Goal: Task Accomplishment & Management: Complete application form

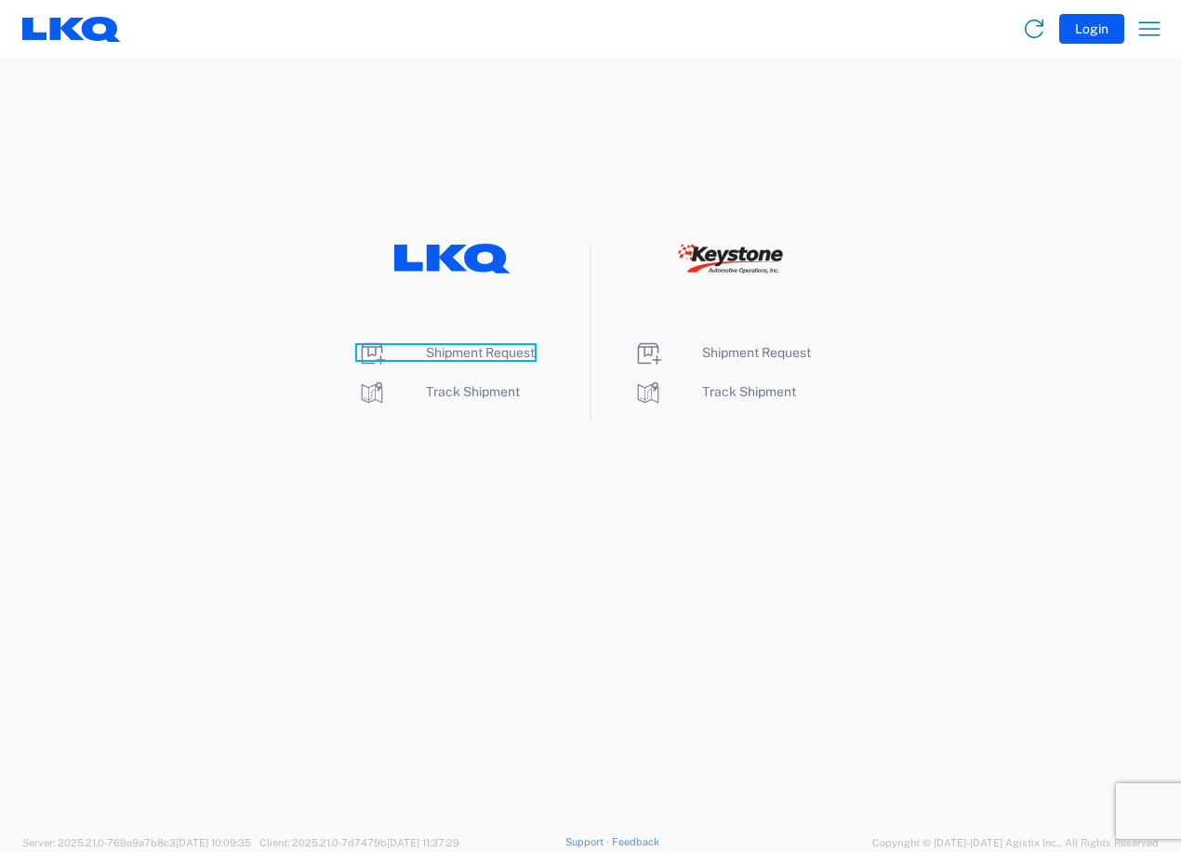
click at [445, 350] on span "Shipment Request" at bounding box center [480, 352] width 109 height 15
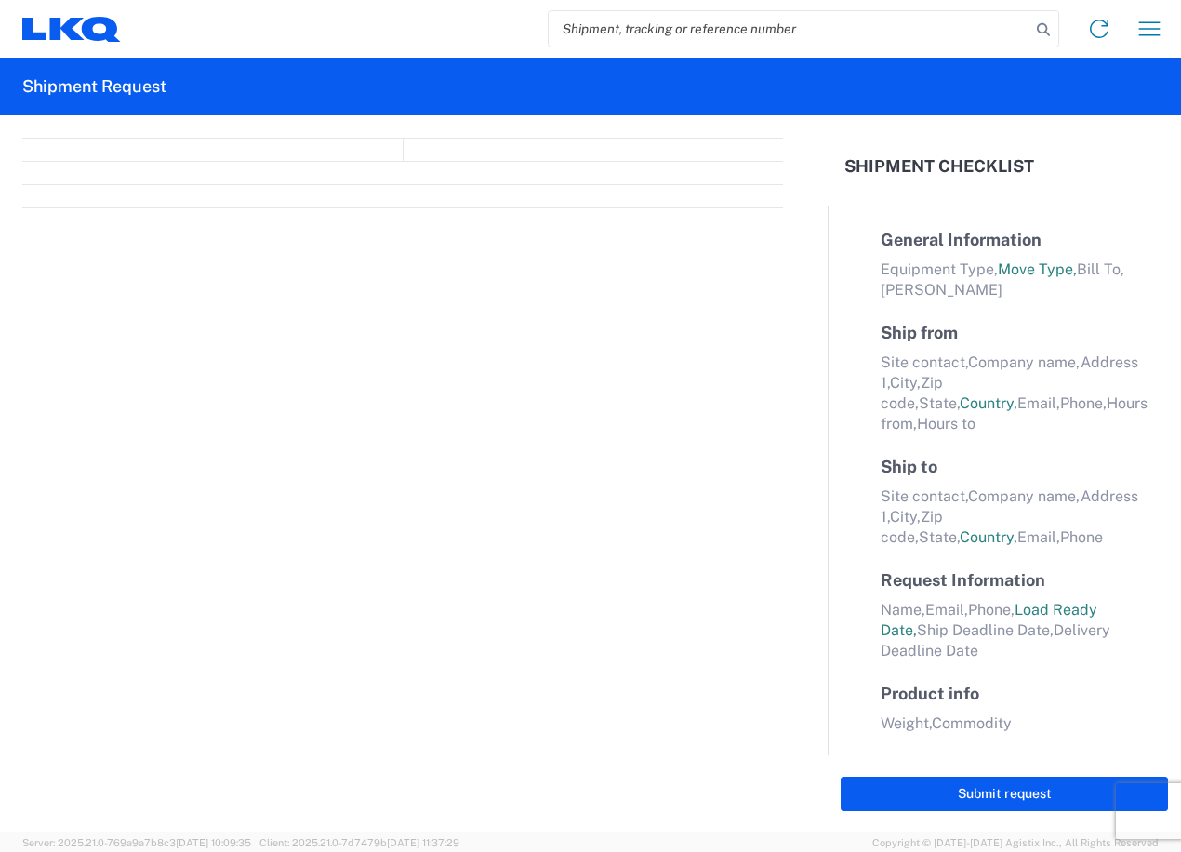
select select "FULL"
select select "LBS"
select select "IN"
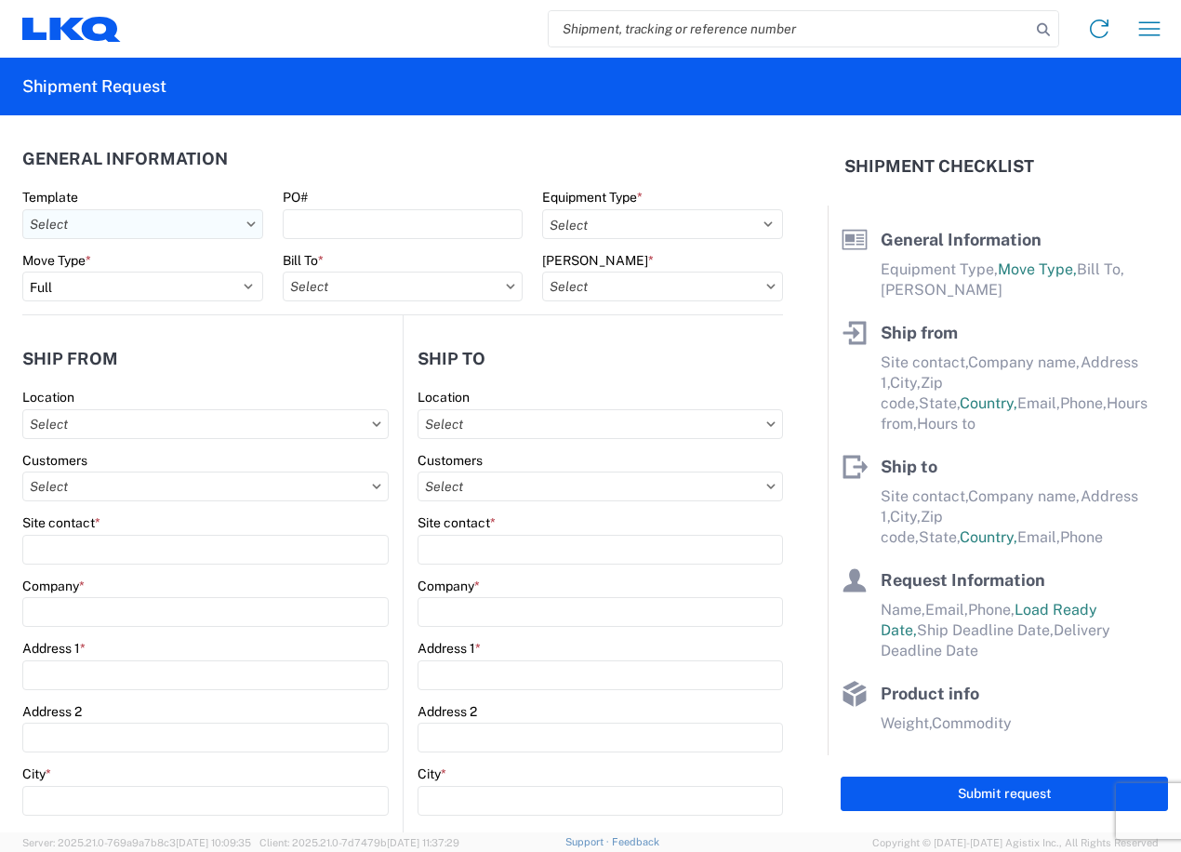
click at [193, 227] on input "text" at bounding box center [142, 224] width 241 height 30
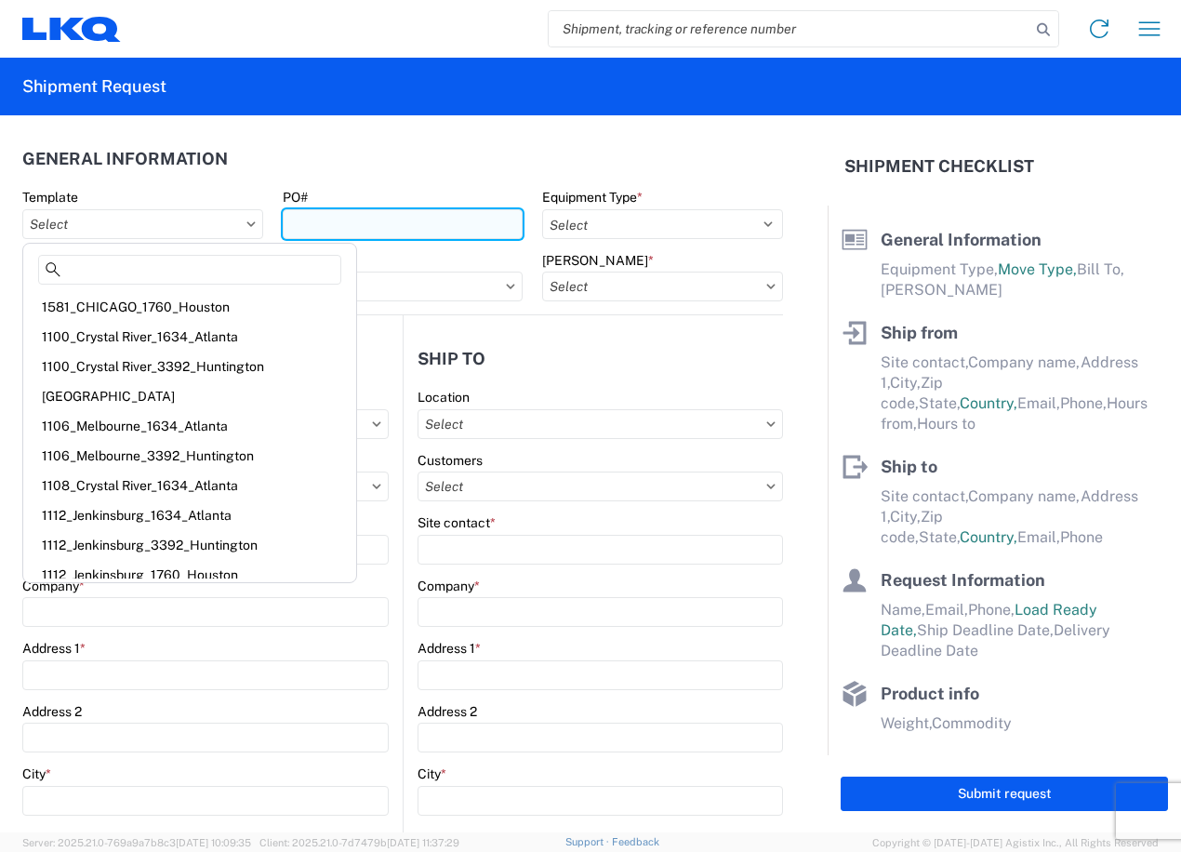
click at [359, 222] on input "PO#" at bounding box center [403, 224] width 241 height 30
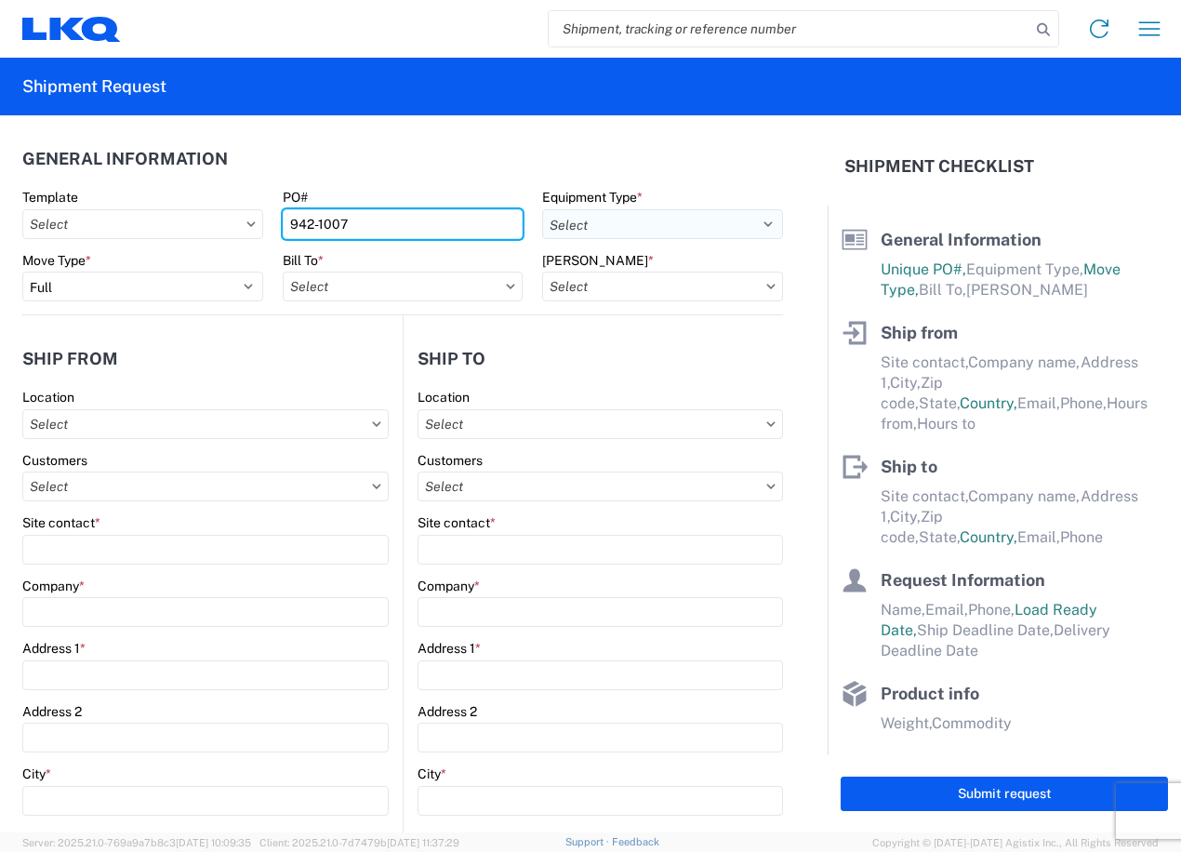
type input "942-1007"
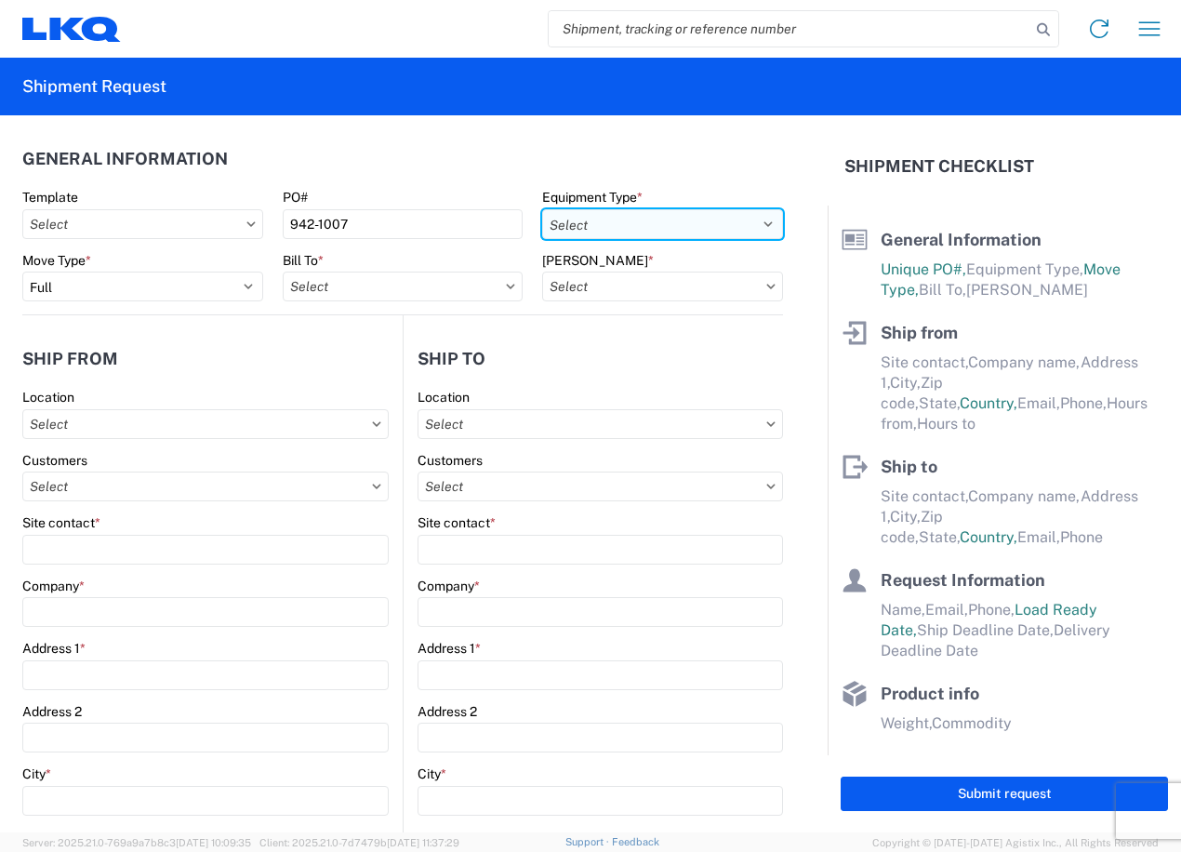
click at [618, 221] on select "Select 53’ Dry Van Flatbed Dropdeck (van) Lowboy (flatbed) Rail" at bounding box center [662, 224] width 241 height 30
select select "STDV"
click at [542, 209] on select "Select 53’ Dry Van Flatbed Dropdeck (van) Lowboy (flatbed) Rail" at bounding box center [662, 224] width 241 height 30
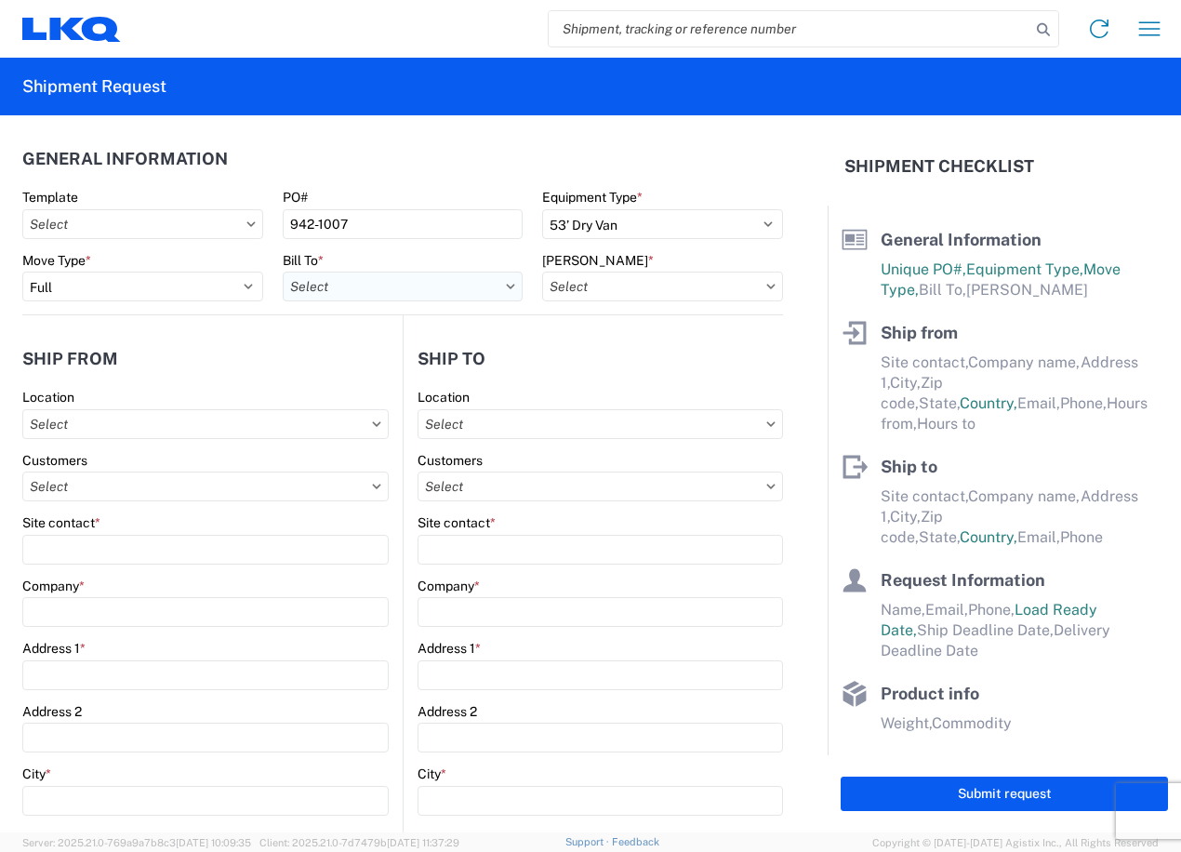
click at [352, 287] on input "text" at bounding box center [403, 287] width 241 height 30
type input "1635"
click at [366, 367] on div "1635 - [PERSON_NAME]" at bounding box center [446, 369] width 326 height 30
type input "1635 - [PERSON_NAME]"
click at [620, 289] on input "text" at bounding box center [662, 287] width 241 height 30
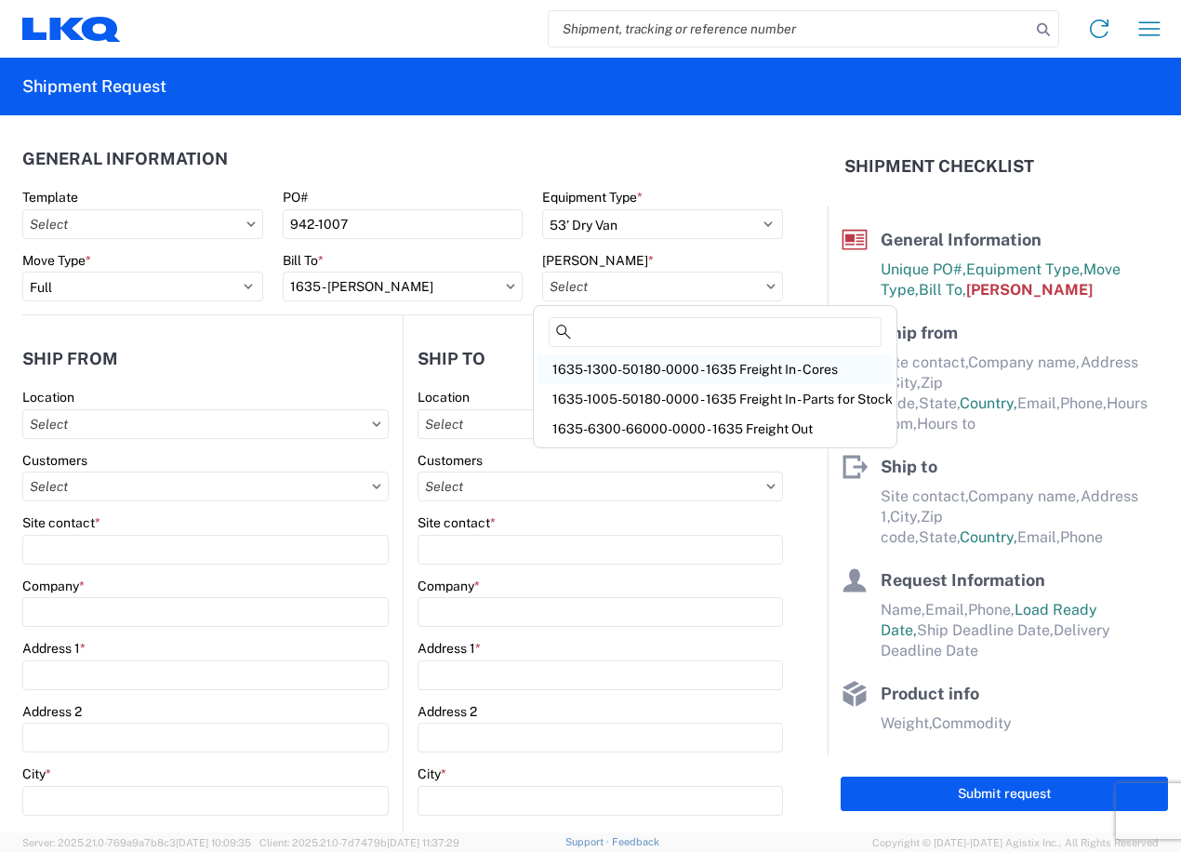
click at [614, 366] on div "1635-1300-50180-0000 - 1635 Freight In - Cores" at bounding box center [715, 369] width 355 height 30
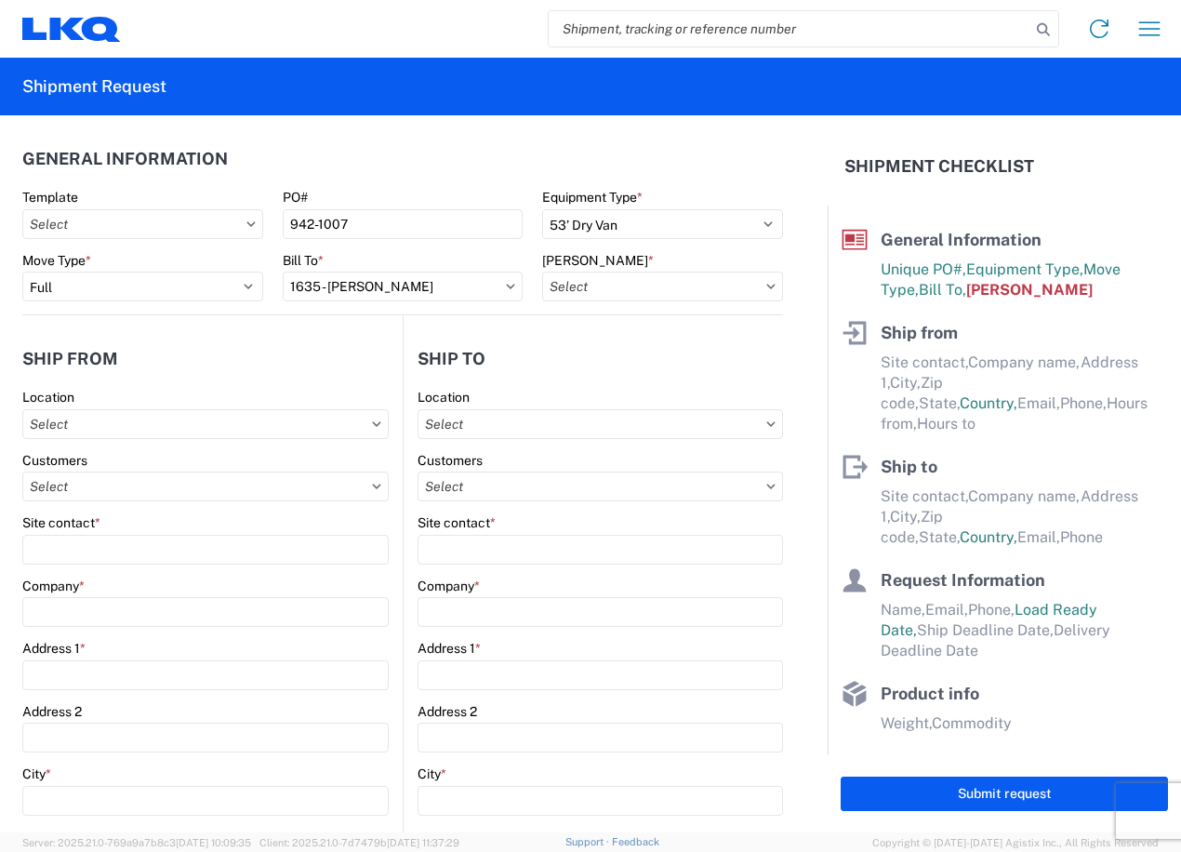
type input "1635-1300-50180-0000 - 1635 Freight In - Cores"
click at [258, 424] on input "text" at bounding box center [205, 424] width 366 height 30
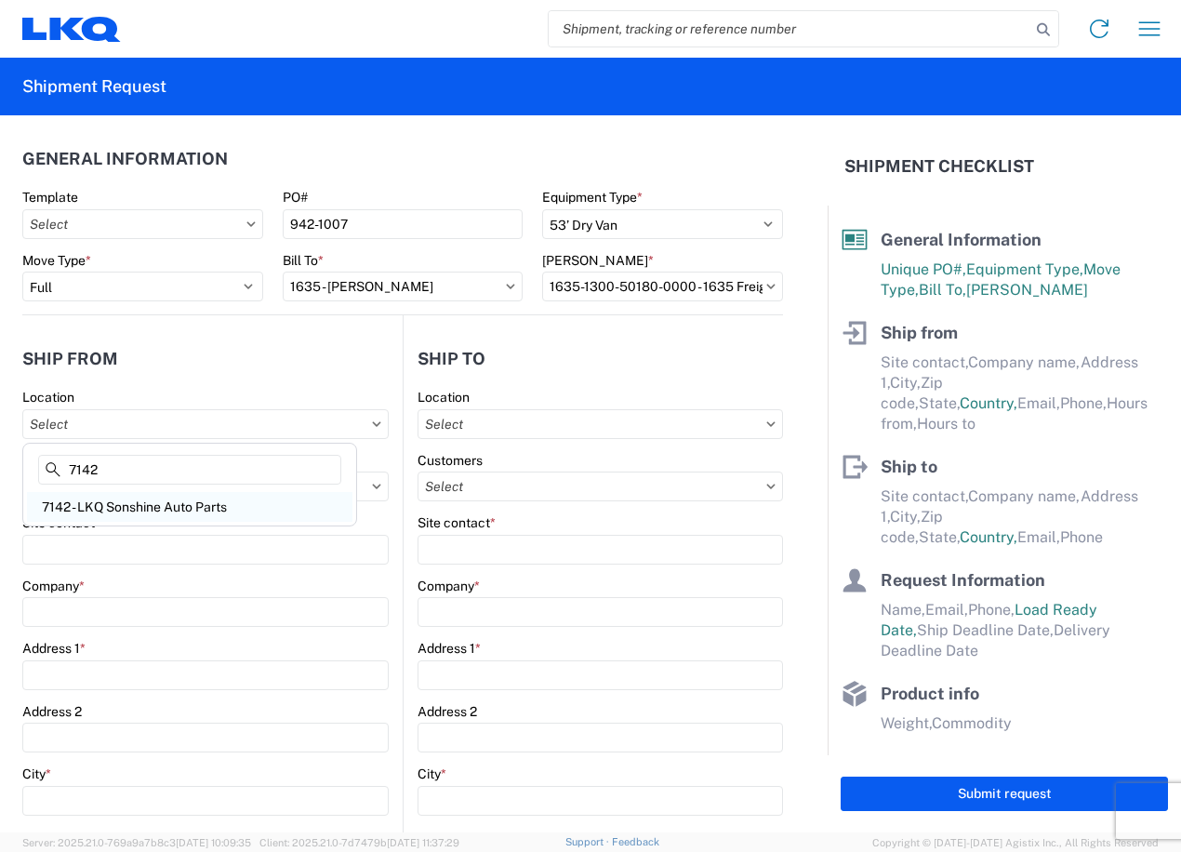
type input "7142"
click at [222, 516] on div "7142 - LKQ Sonshine Auto Parts" at bounding box center [190, 507] width 326 height 30
type input "7142 - LKQ Sonshine Auto Parts"
type input "LKQ Corporation"
type input "[STREET_ADDRESS][PERSON_NAME]"
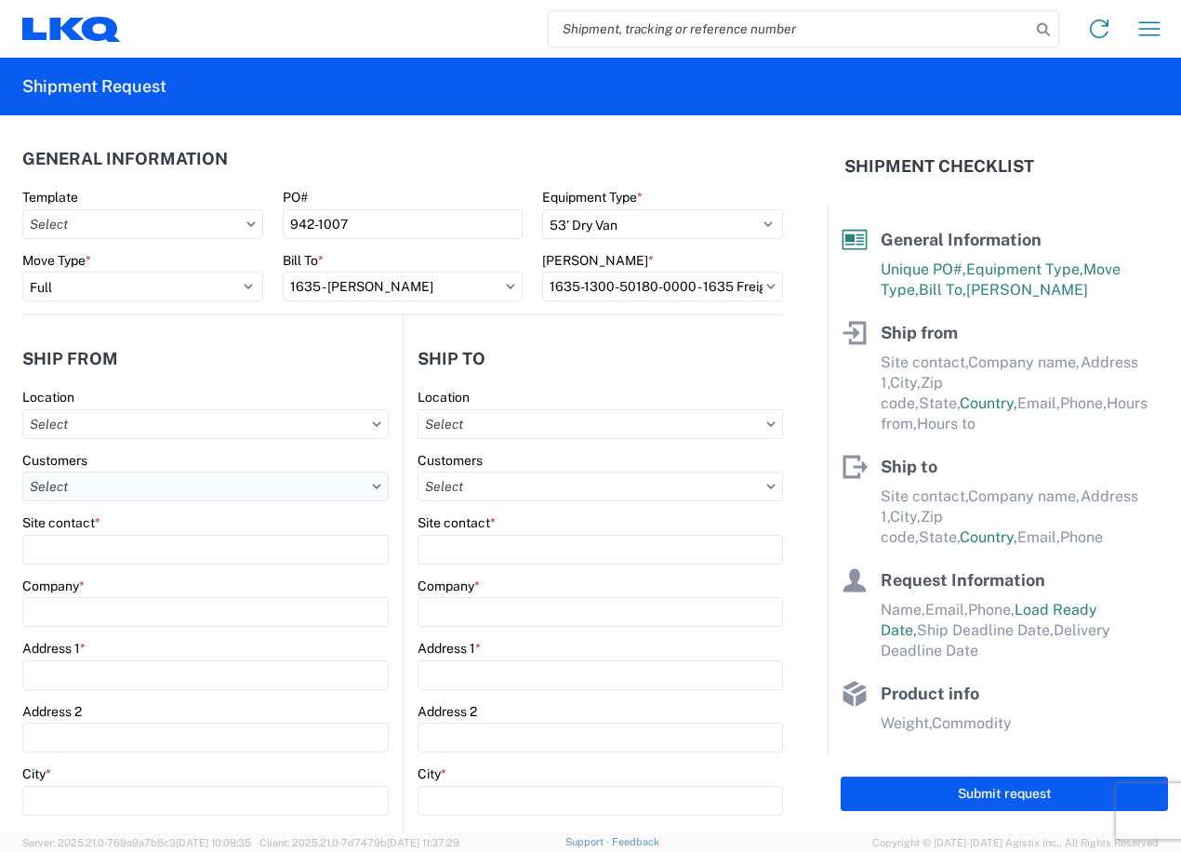
type input "[GEOGRAPHIC_DATA]"
type input "K4C1M1"
select select
select select "CA"
type input "07:00"
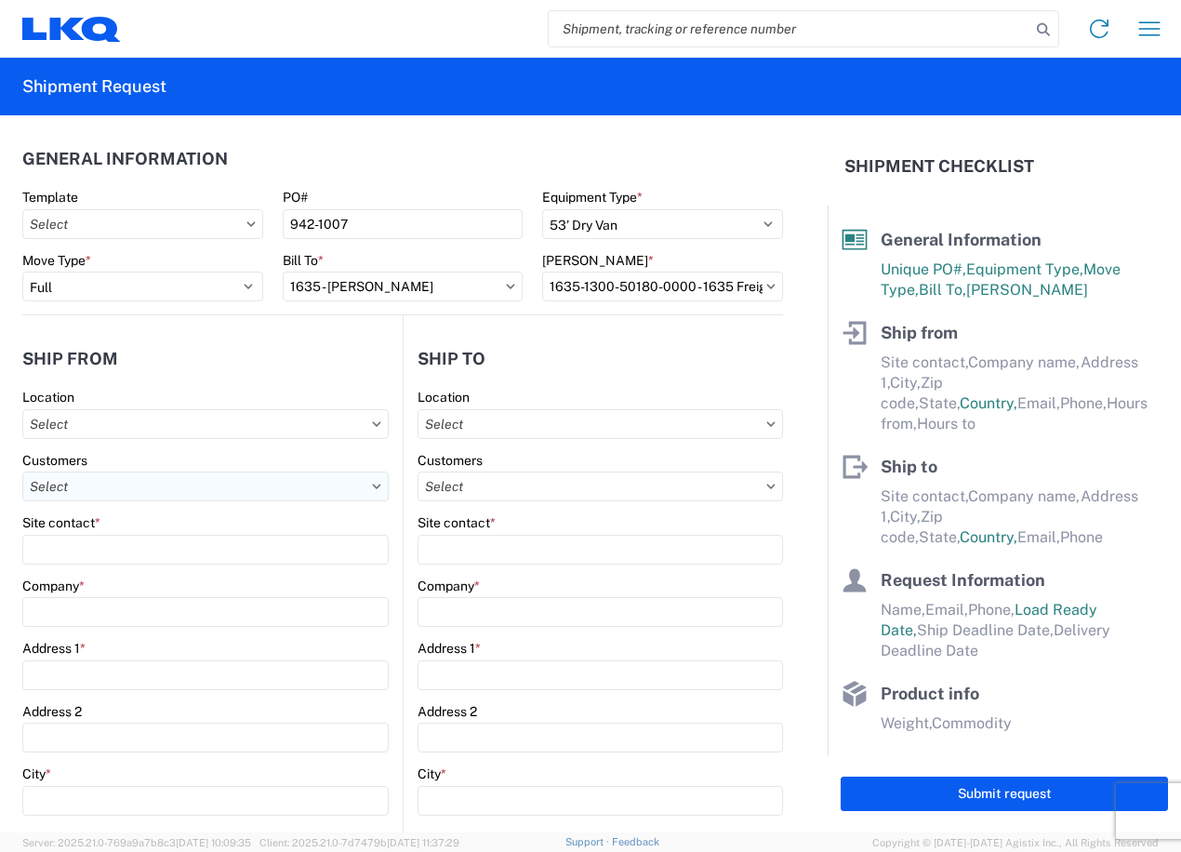
type input "17:00"
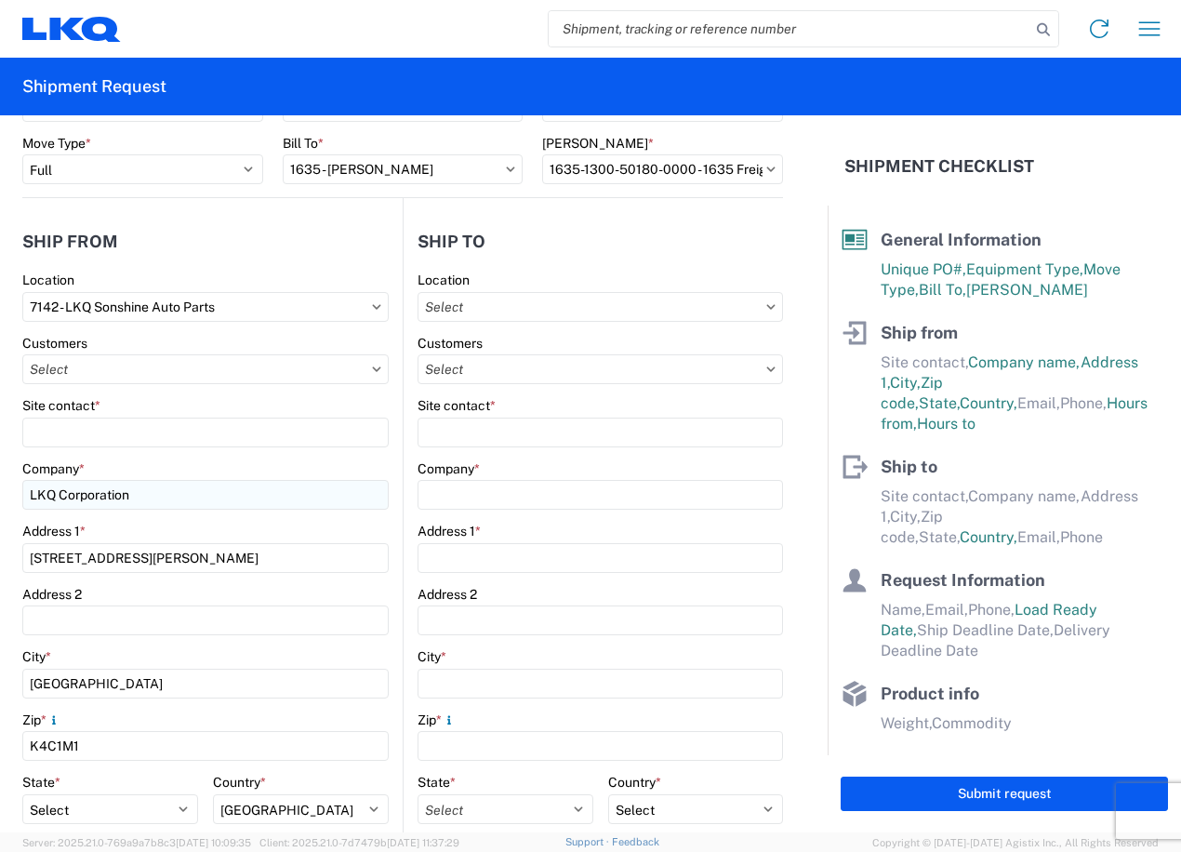
scroll to position [186, 0]
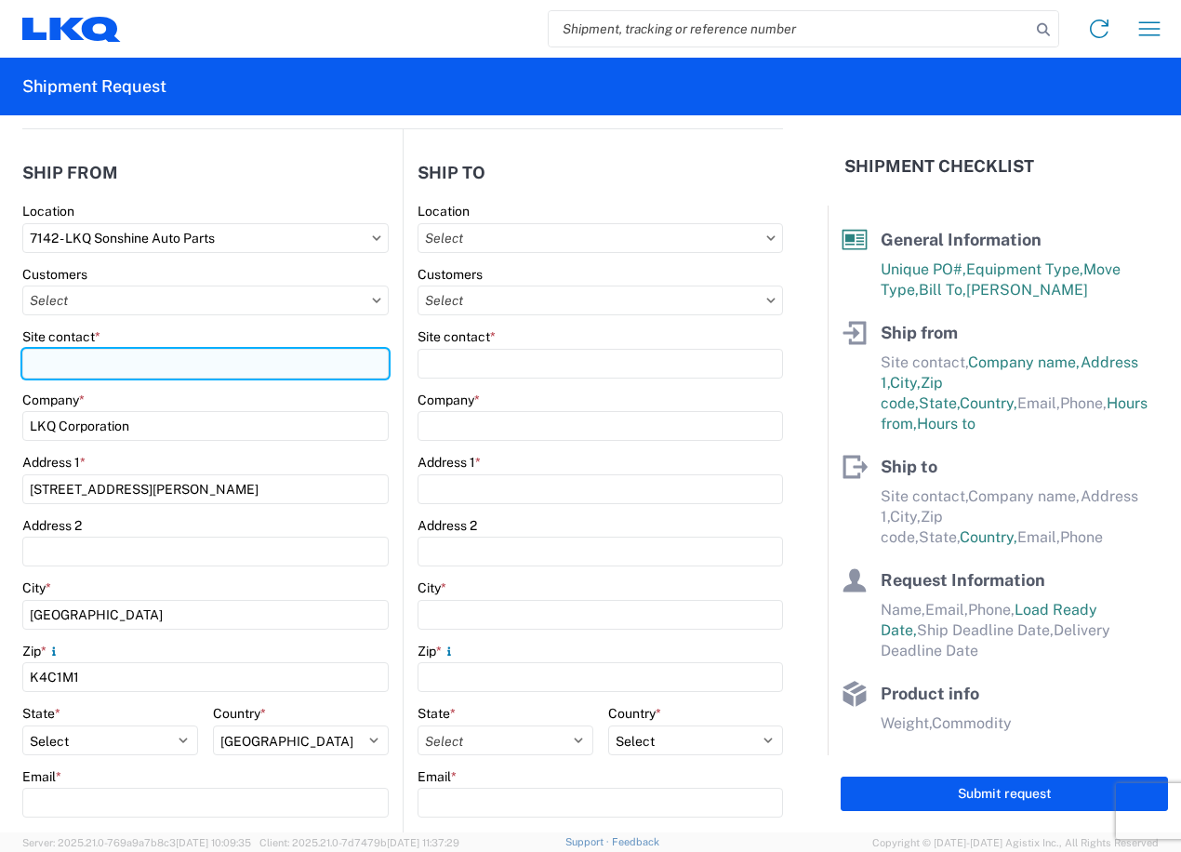
click at [239, 369] on input "Site contact *" at bounding box center [205, 364] width 366 height 30
type input "[PERSON_NAME]"
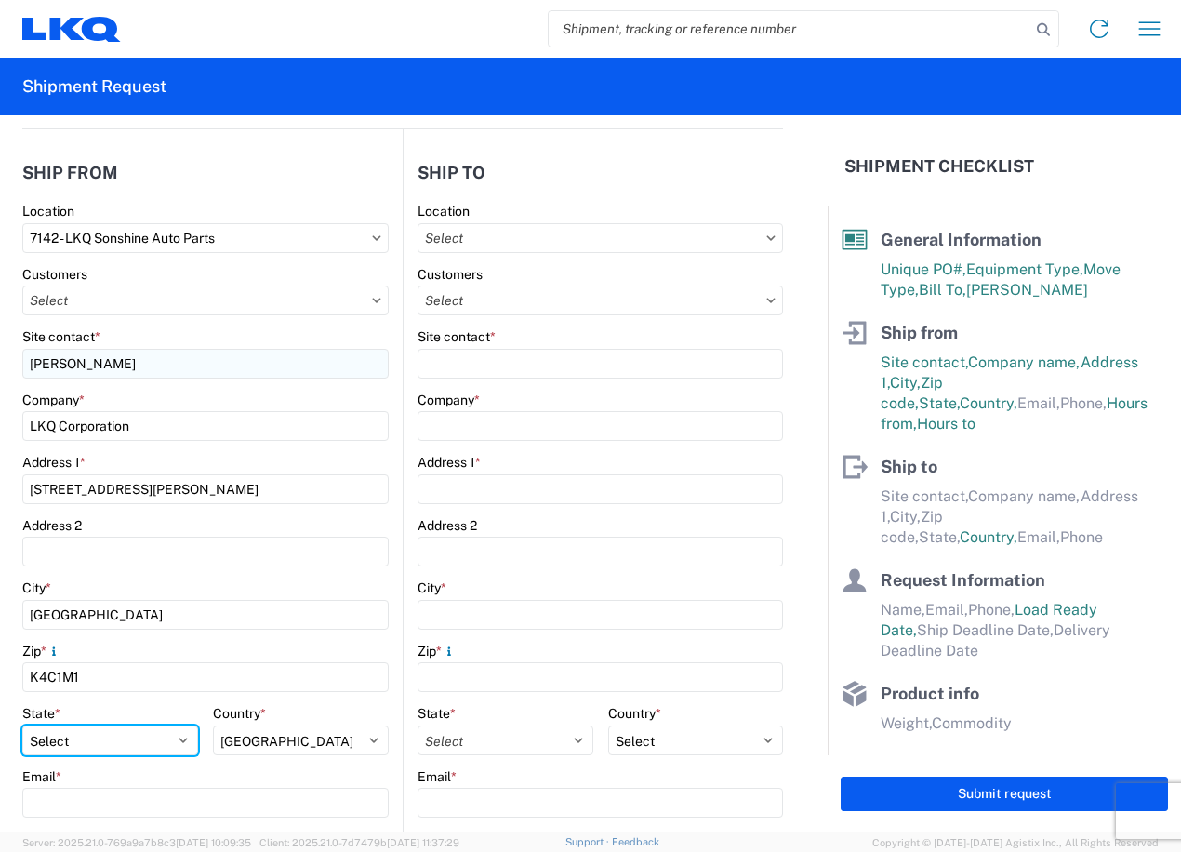
select select "ON"
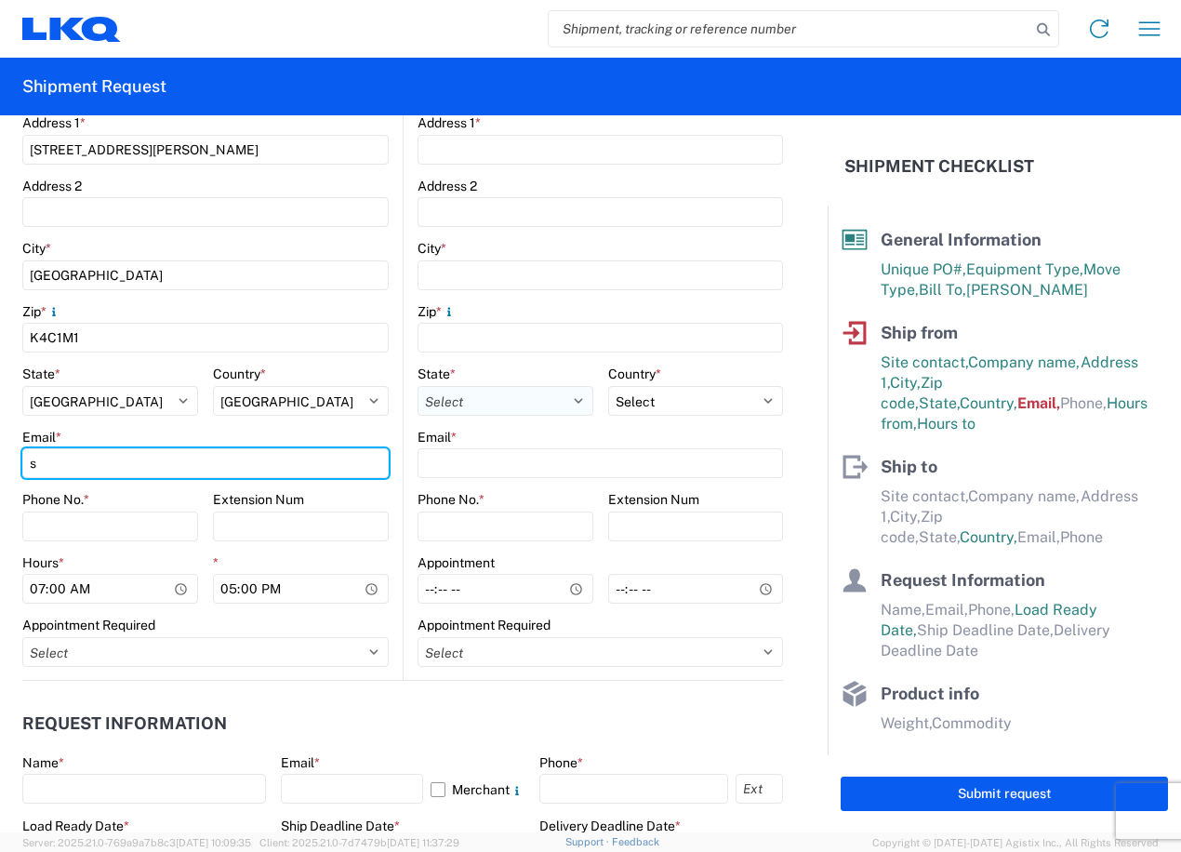
scroll to position [558, 0]
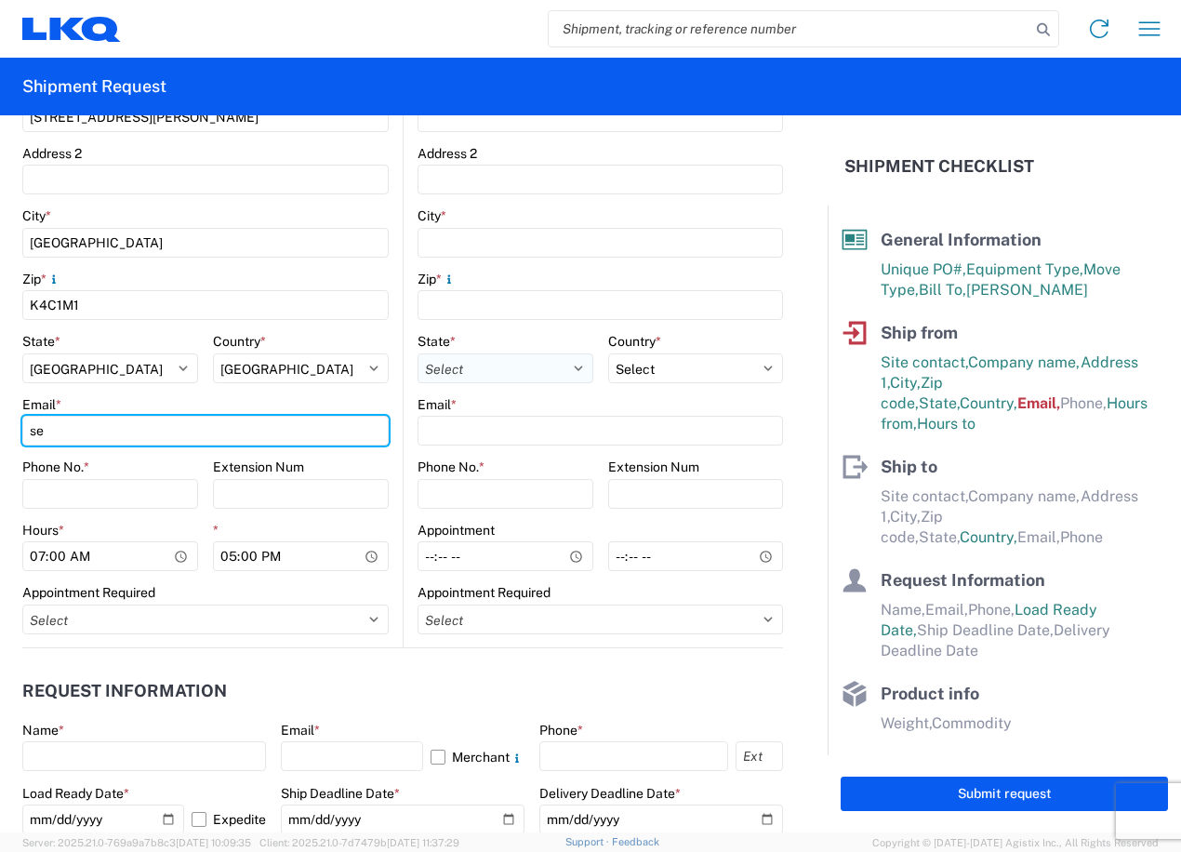
type input "s"
type input "[EMAIL_ADDRESS][DOMAIN_NAME]"
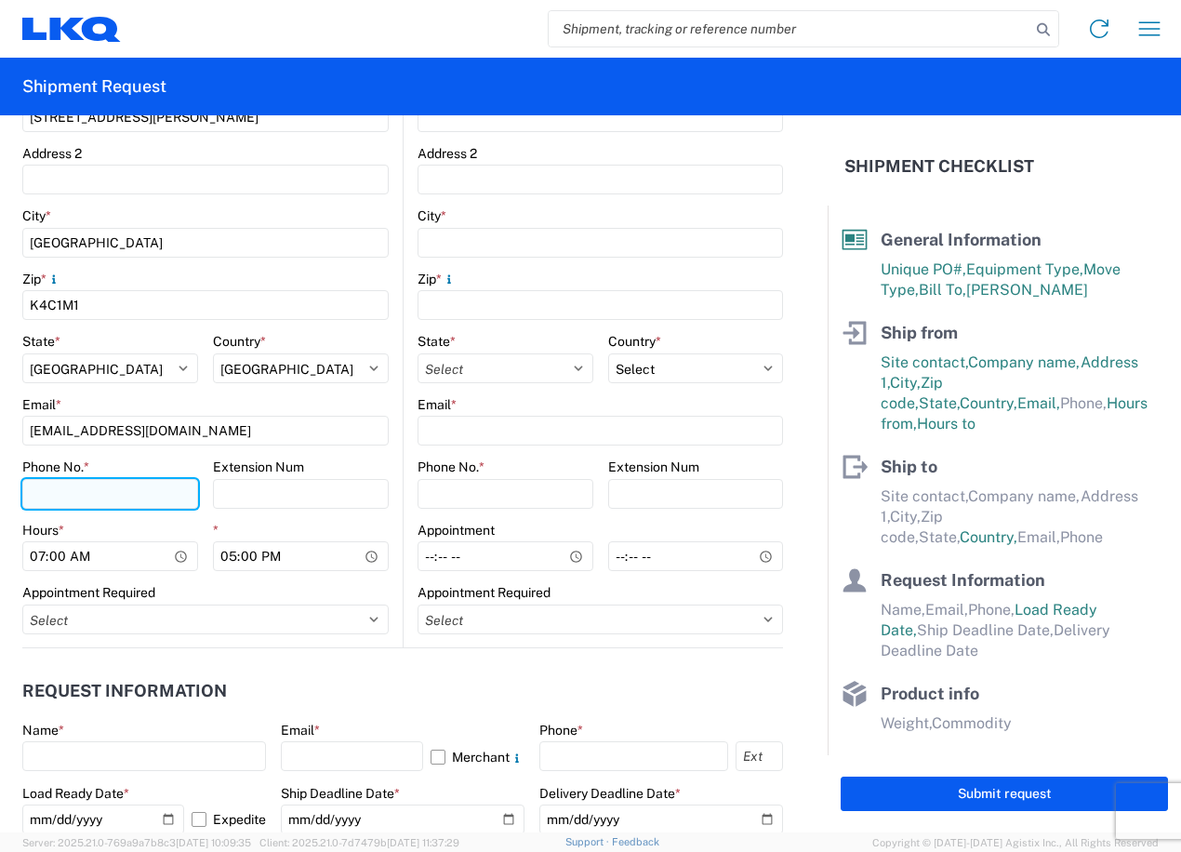
click at [46, 492] on input "Phone No. *" at bounding box center [110, 494] width 176 height 30
type input "6132523286"
click at [389, 456] on main "7142 Location 7142 - LKQ Sonshine Auto Parts Customers Site contact * [PERSON_N…" at bounding box center [212, 239] width 380 height 817
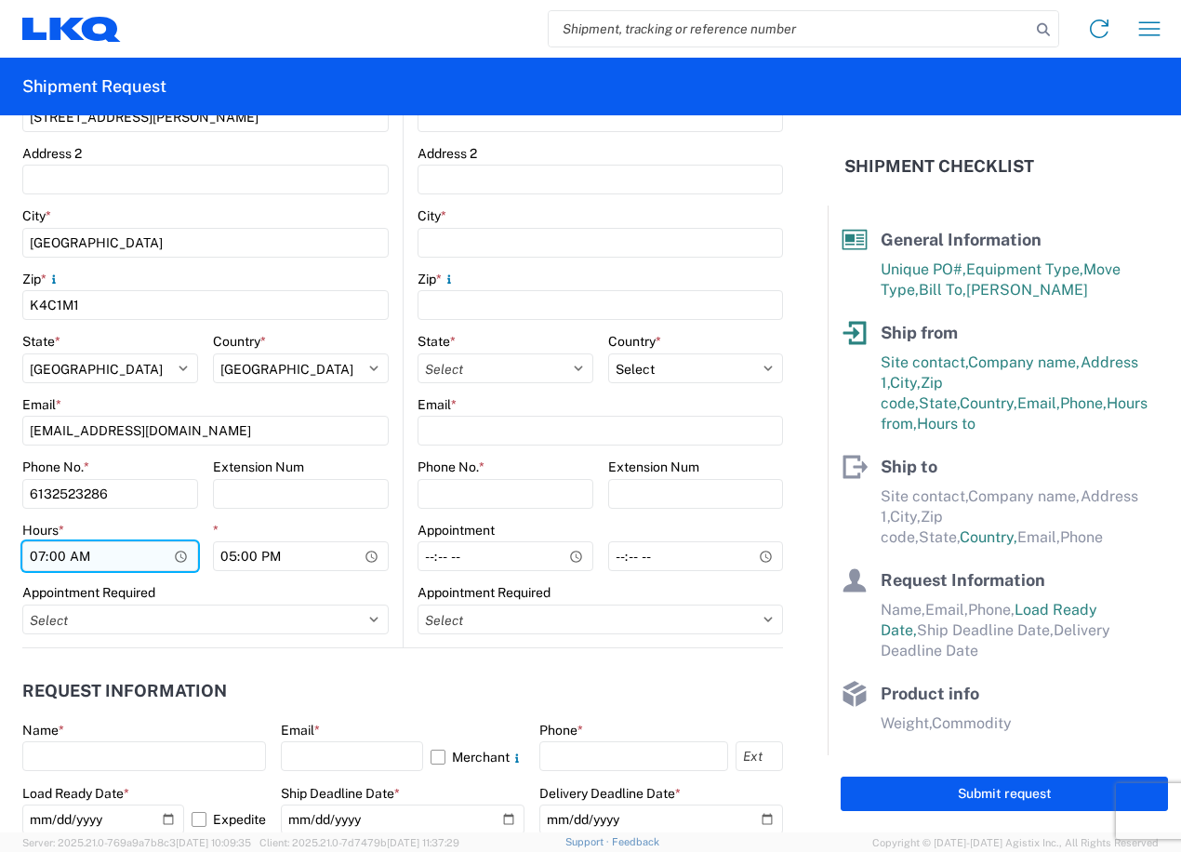
click at [101, 556] on input "07:00" at bounding box center [110, 556] width 176 height 30
type input "08:00"
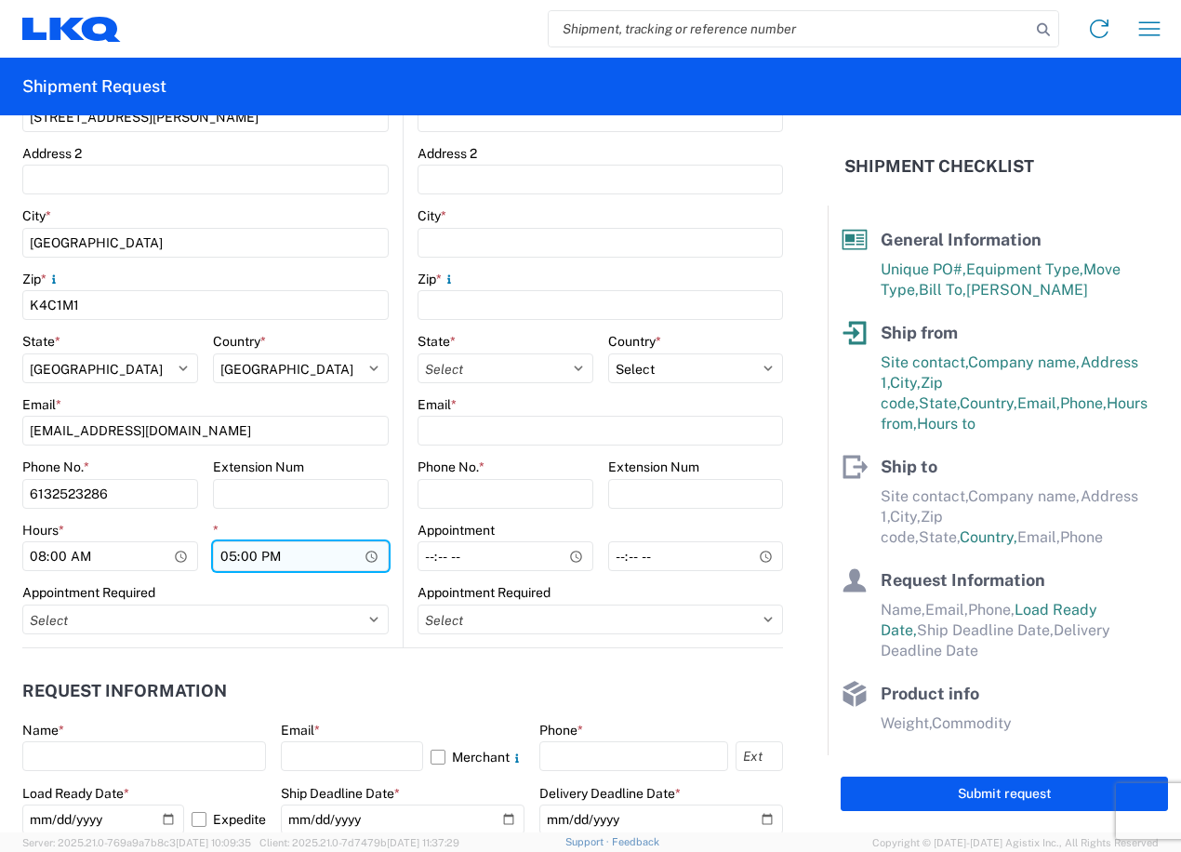
click at [242, 553] on input "17:00" at bounding box center [301, 556] width 176 height 30
click at [227, 556] on input "17:00" at bounding box center [301, 556] width 176 height 30
type input "15:00"
click at [324, 520] on agx-form-control-wrapper-v2 "Extension Num" at bounding box center [301, 490] width 176 height 63
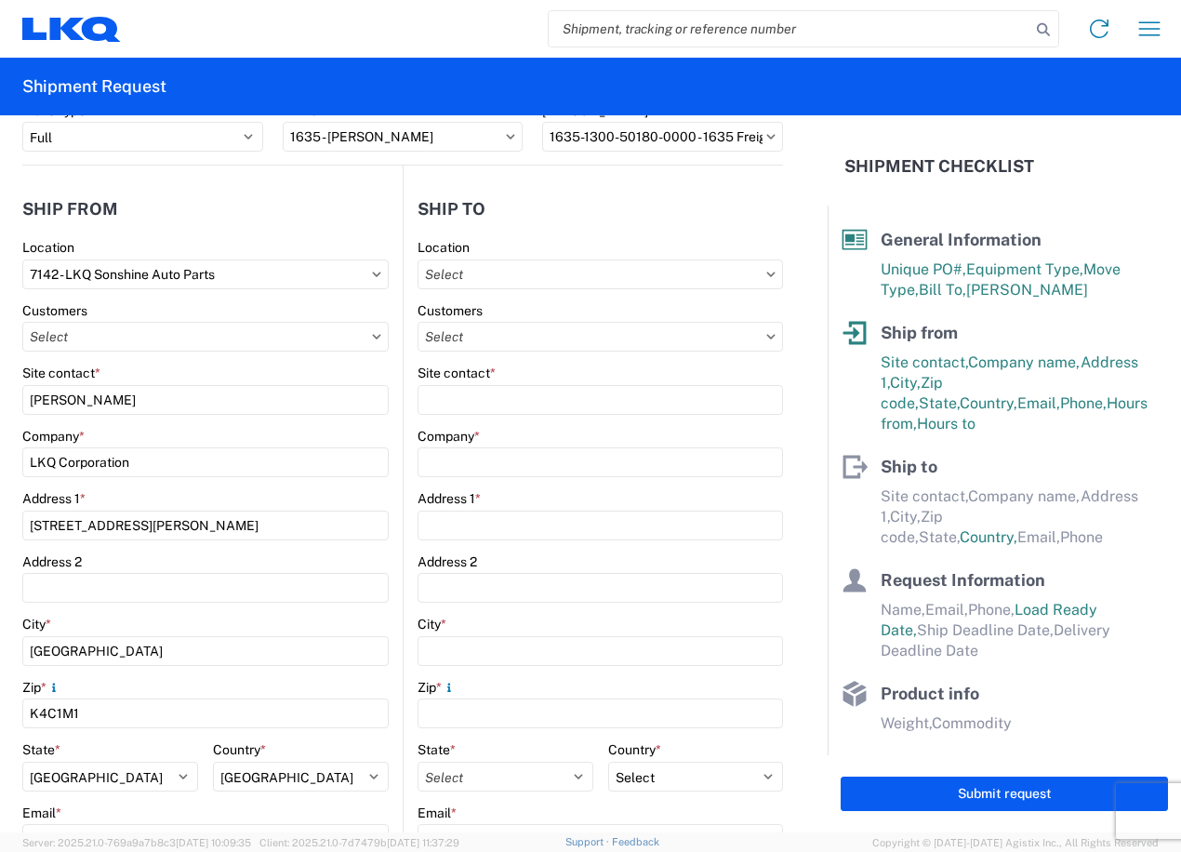
scroll to position [0, 0]
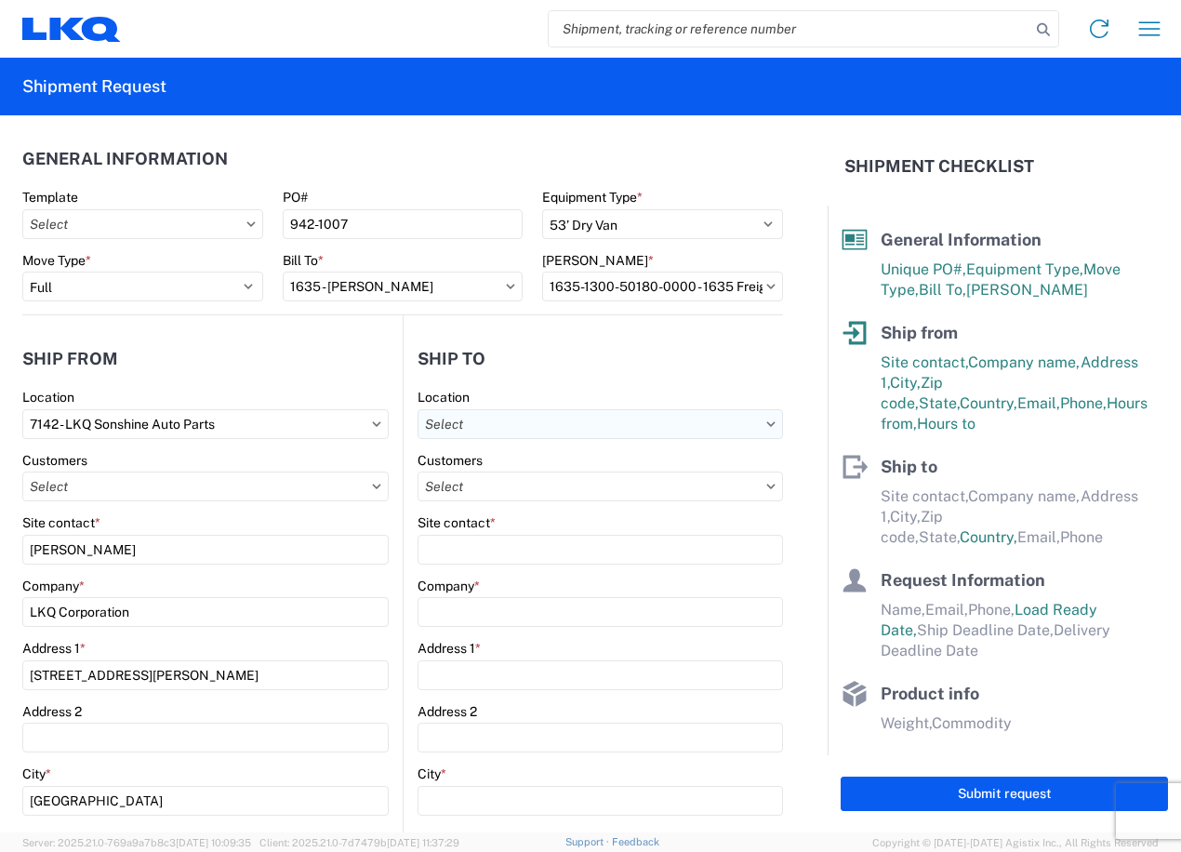
click at [450, 430] on input "text" at bounding box center [601, 424] width 366 height 30
type input "1635"
click at [520, 501] on div "1635 - [PERSON_NAME]" at bounding box center [579, 507] width 326 height 30
type input "1635 - [PERSON_NAME]"
type input "[PERSON_NAME]"
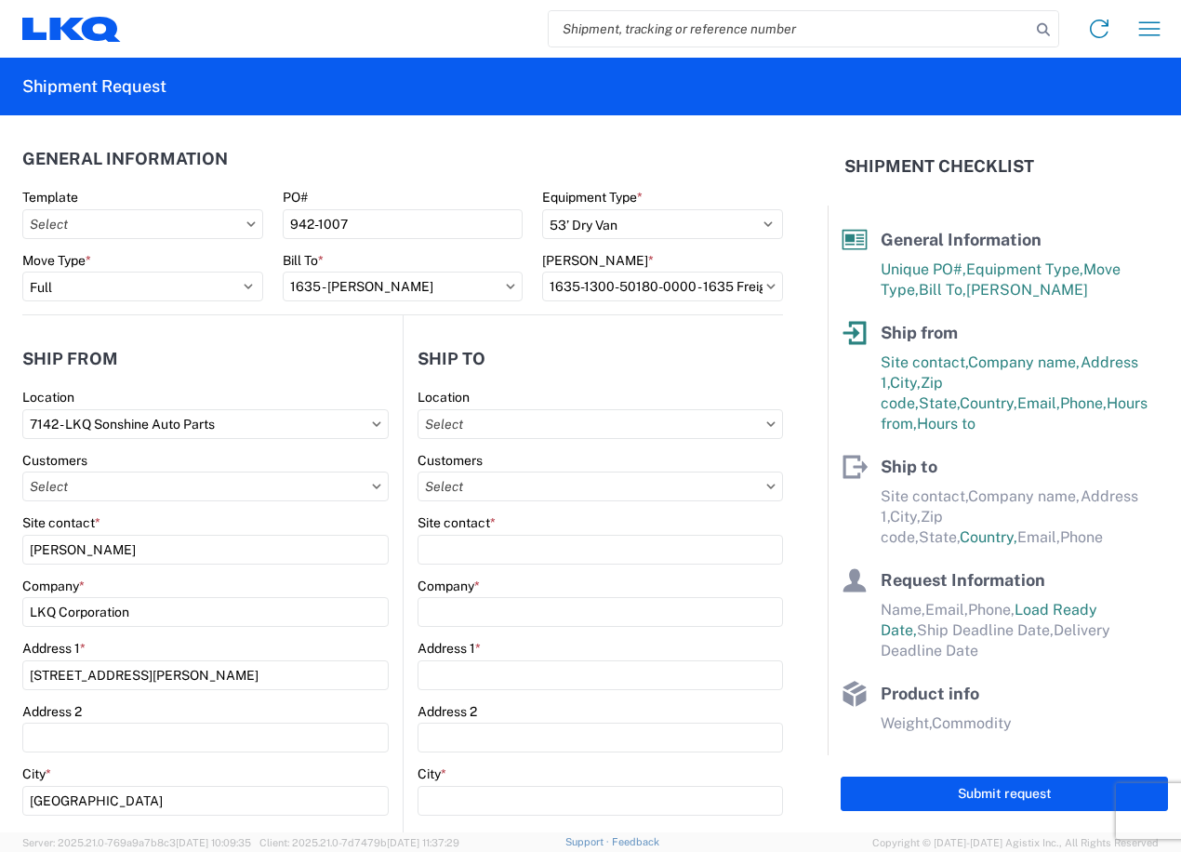
type input "LKQ Corporation"
type input "[STREET_ADDRESS][PERSON_NAME]"
type input "Suite C"
type input "Alsip"
type input "60803"
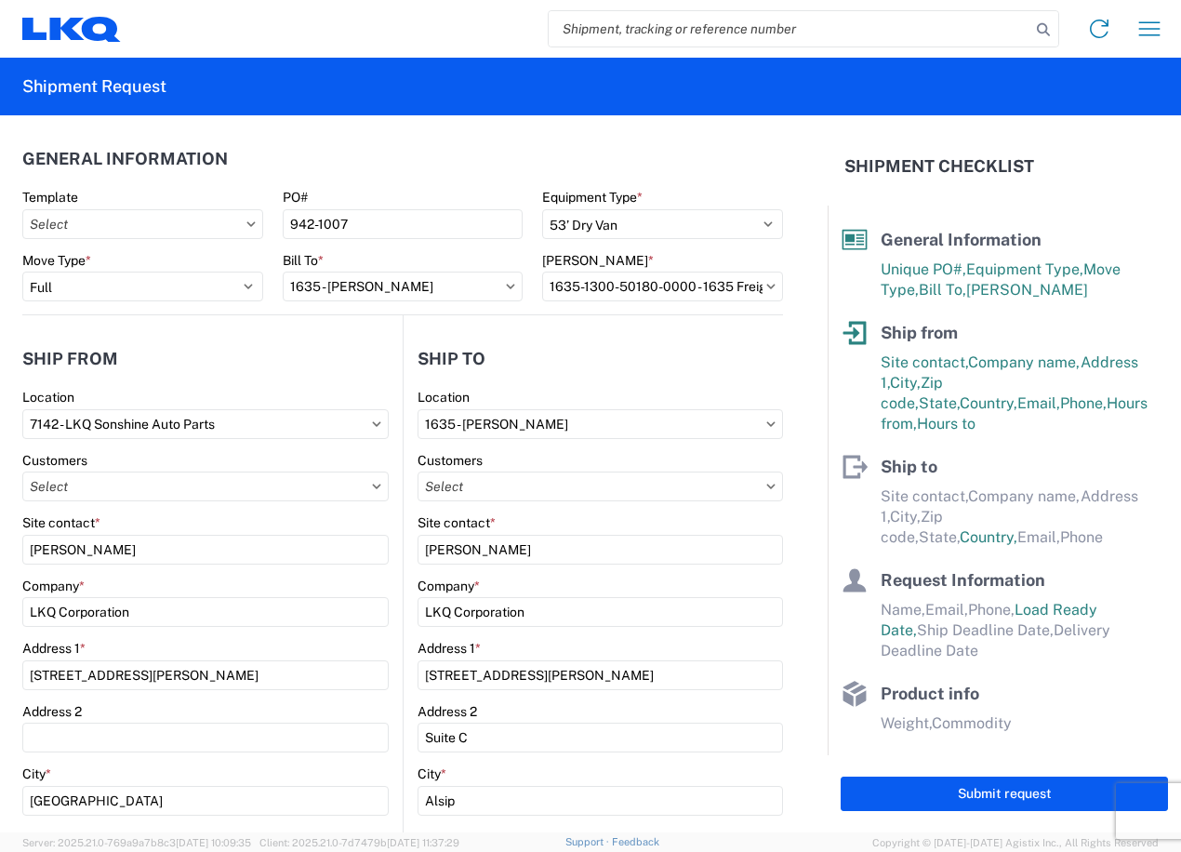
select select "US"
type input "[EMAIL_ADDRESS][DOMAIN_NAME]"
type input "[PHONE_NUMBER]"
select select
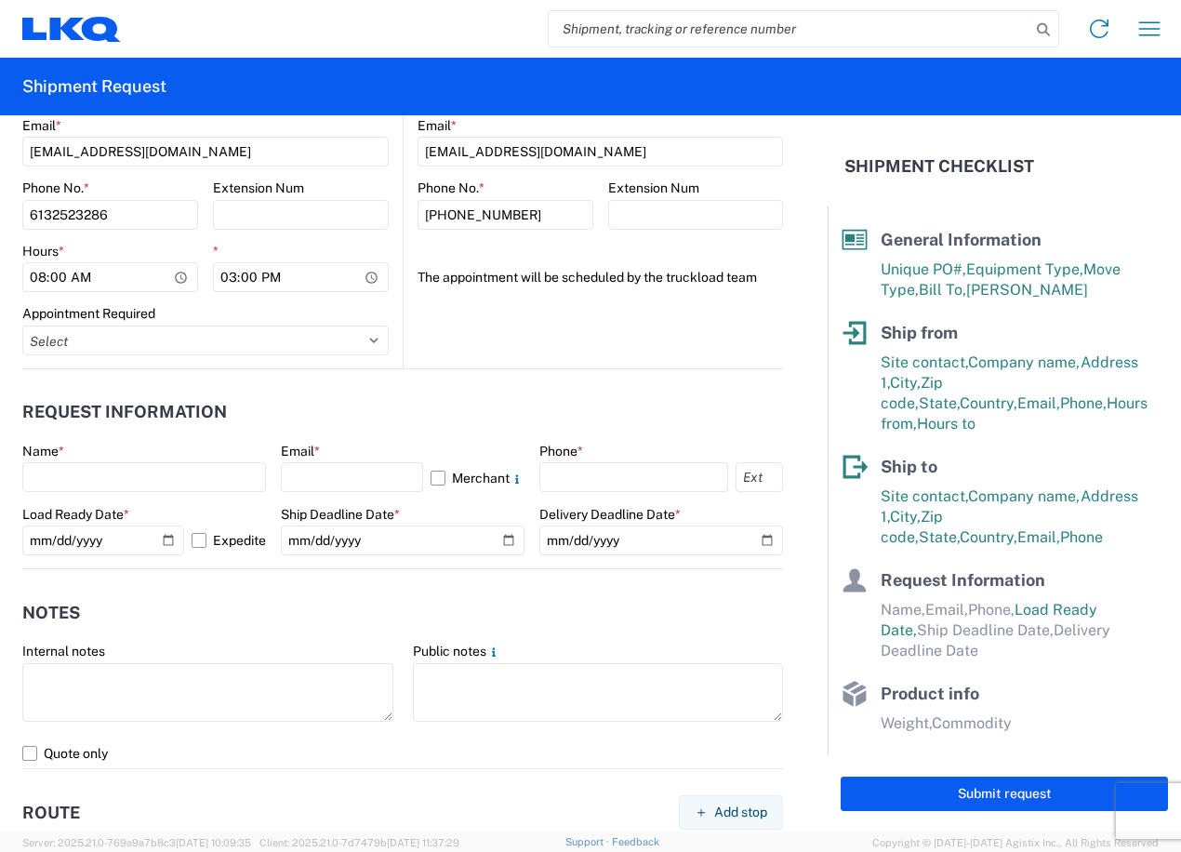
scroll to position [930, 0]
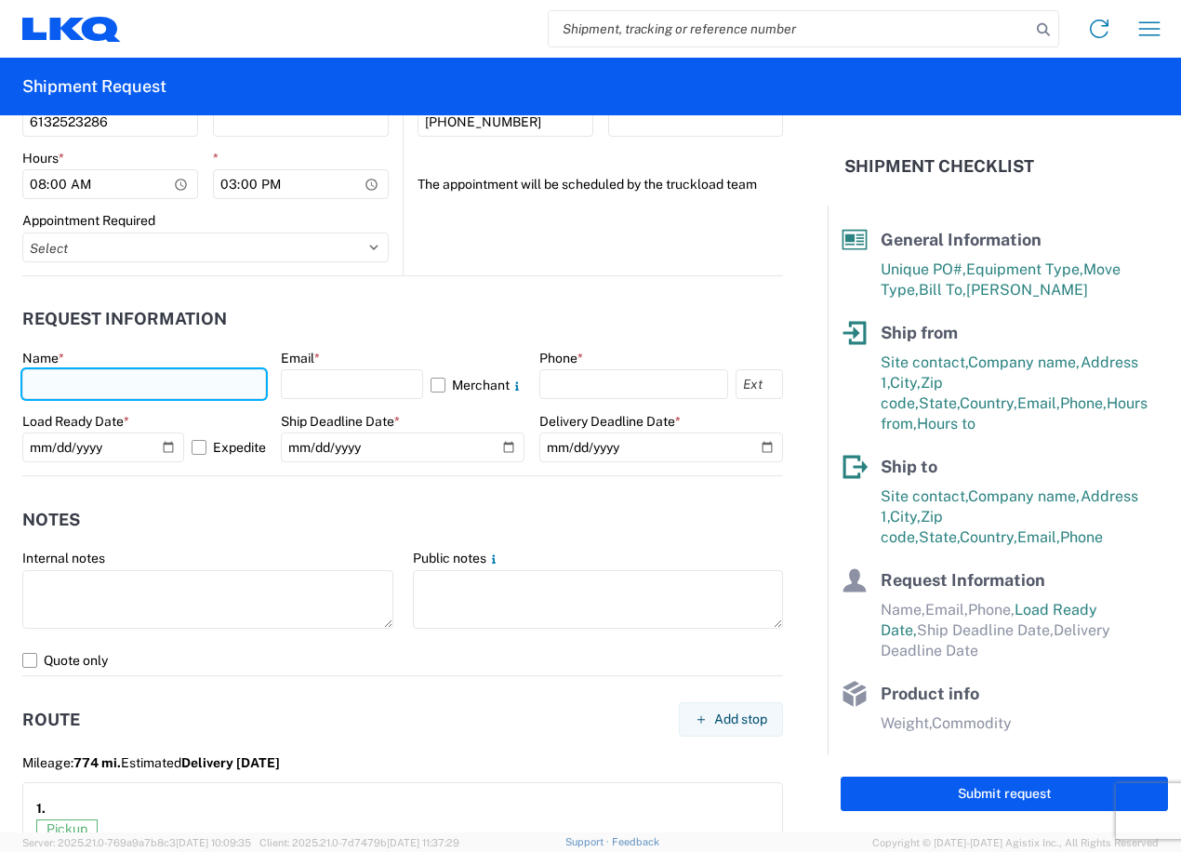
click at [73, 396] on input "text" at bounding box center [144, 384] width 244 height 30
type input "[PERSON_NAME]"
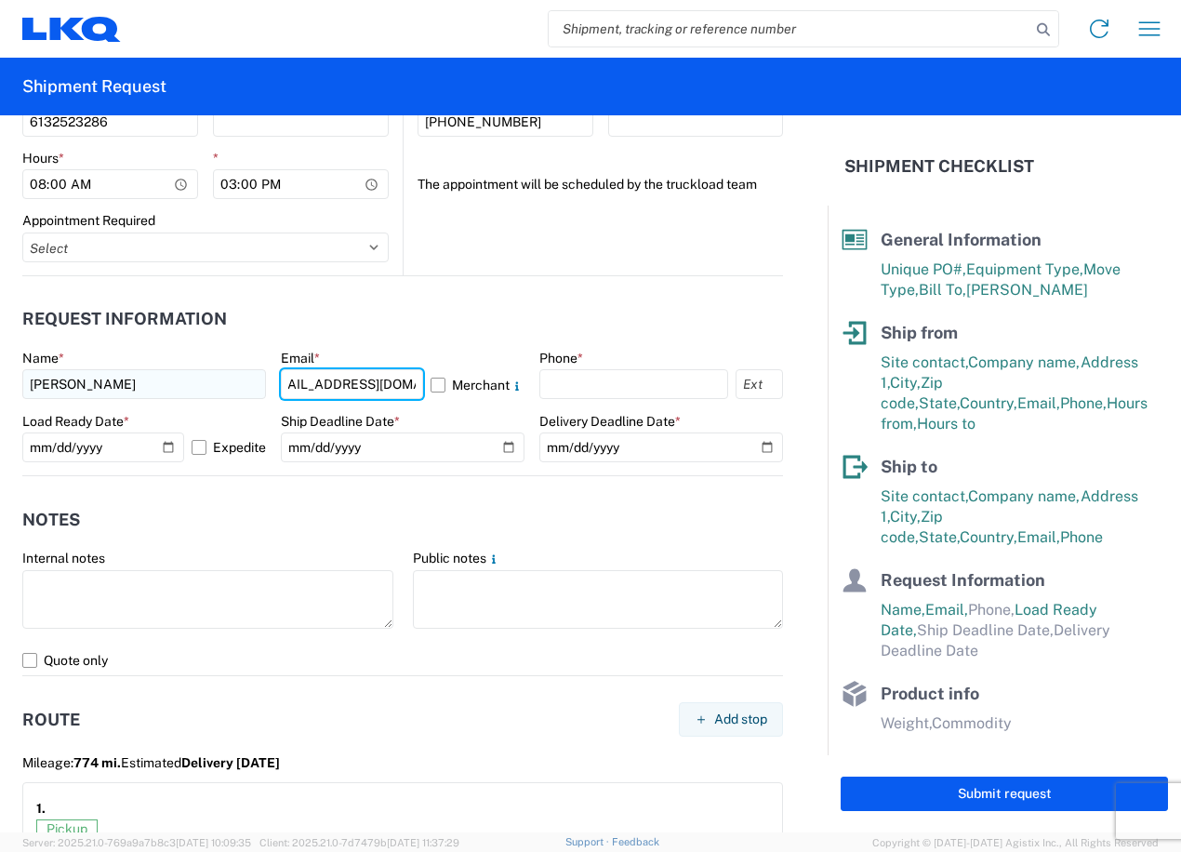
scroll to position [0, 35]
type input "[EMAIL_ADDRESS][DOMAIN_NAME]"
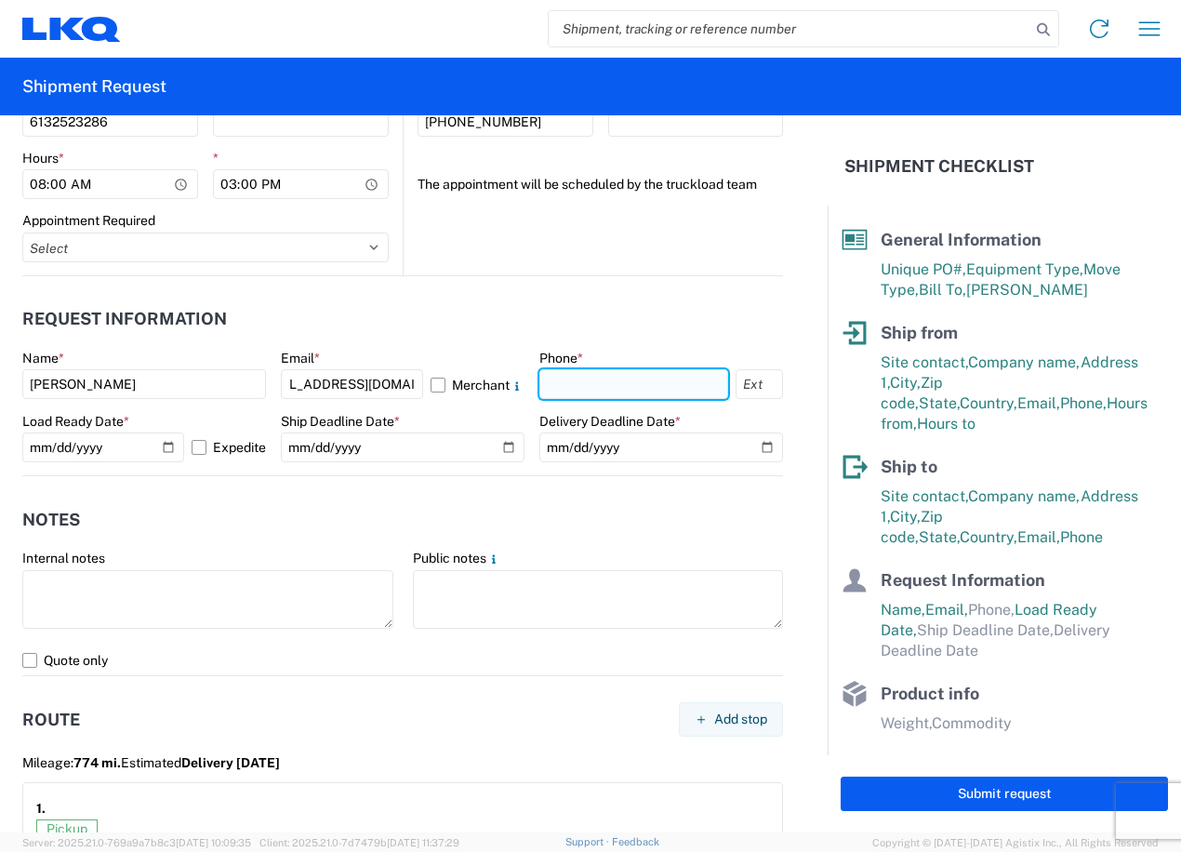
click at [596, 385] on input "text" at bounding box center [633, 384] width 189 height 30
type input "6132523286"
click at [479, 290] on agx-request-info "Request Information Name * [PERSON_NAME] Email * [EMAIL_ADDRESS][DOMAIN_NAME] M…" at bounding box center [402, 376] width 761 height 200
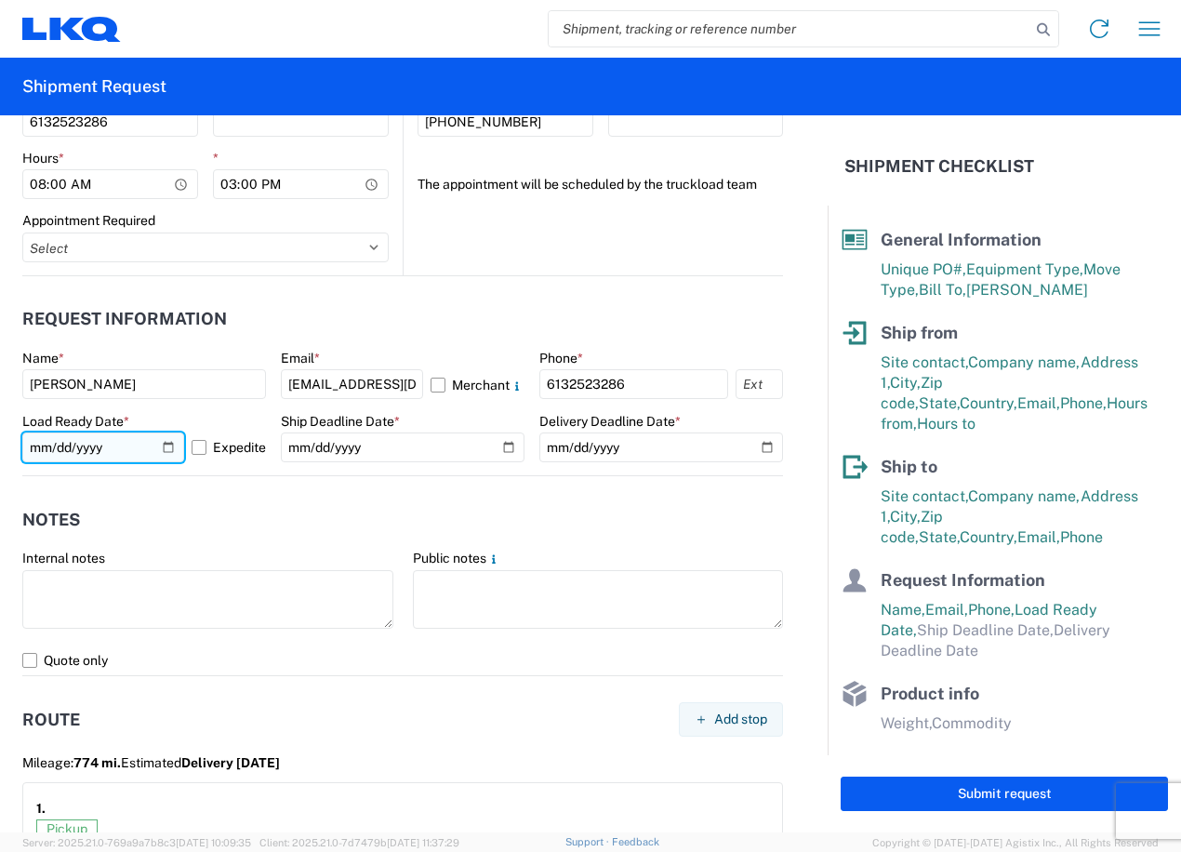
click at [97, 444] on input "[DATE]" at bounding box center [103, 447] width 162 height 30
click at [138, 449] on input "[DATE]" at bounding box center [103, 447] width 162 height 30
click at [160, 446] on input "[DATE]" at bounding box center [103, 447] width 162 height 30
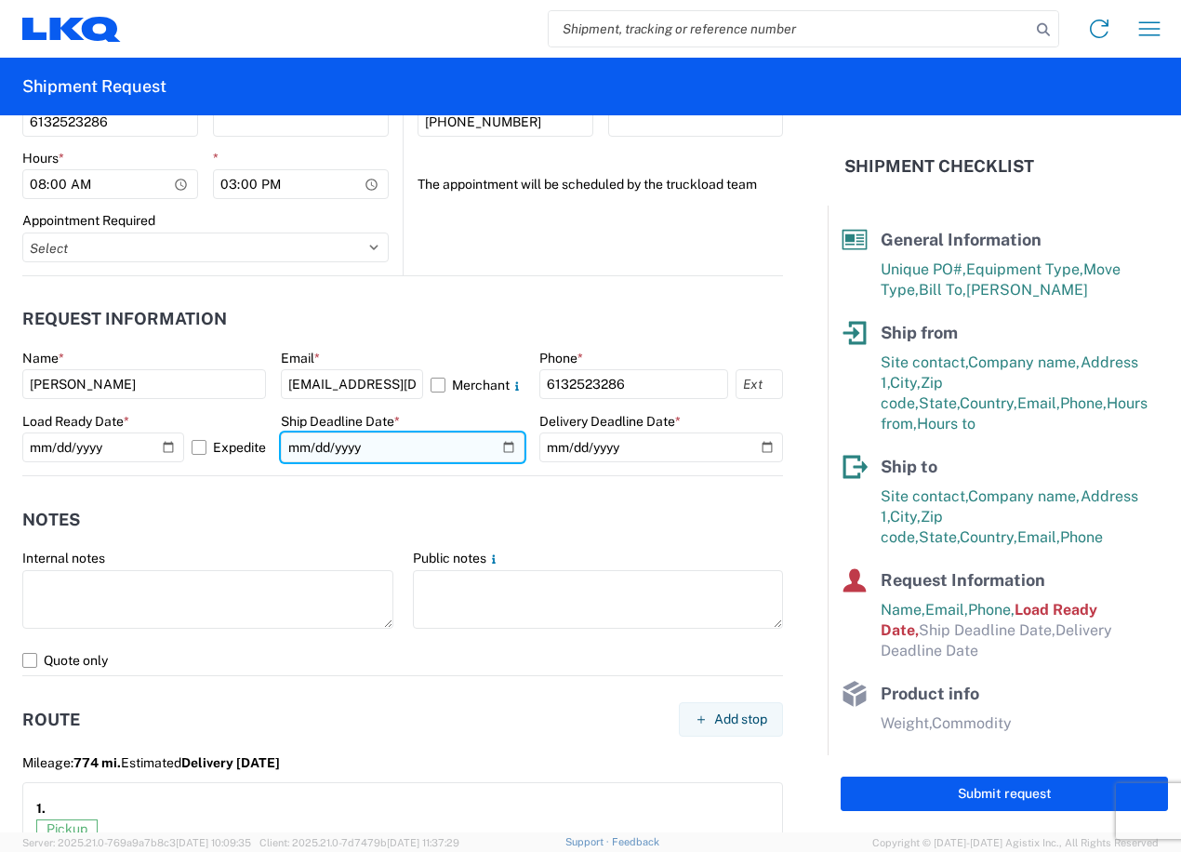
click at [358, 441] on input "date" at bounding box center [403, 447] width 244 height 30
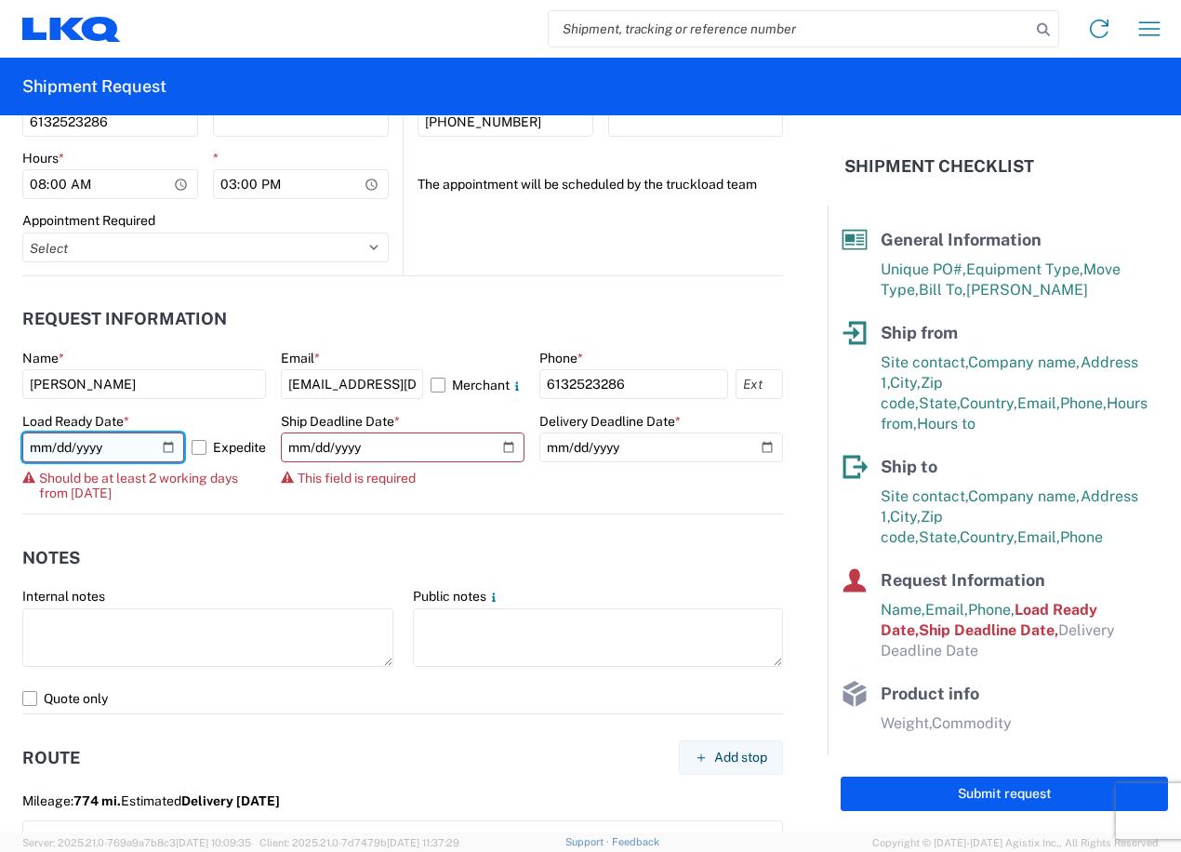
click at [165, 444] on input "[DATE]" at bounding box center [103, 447] width 162 height 30
type input "[DATE]"
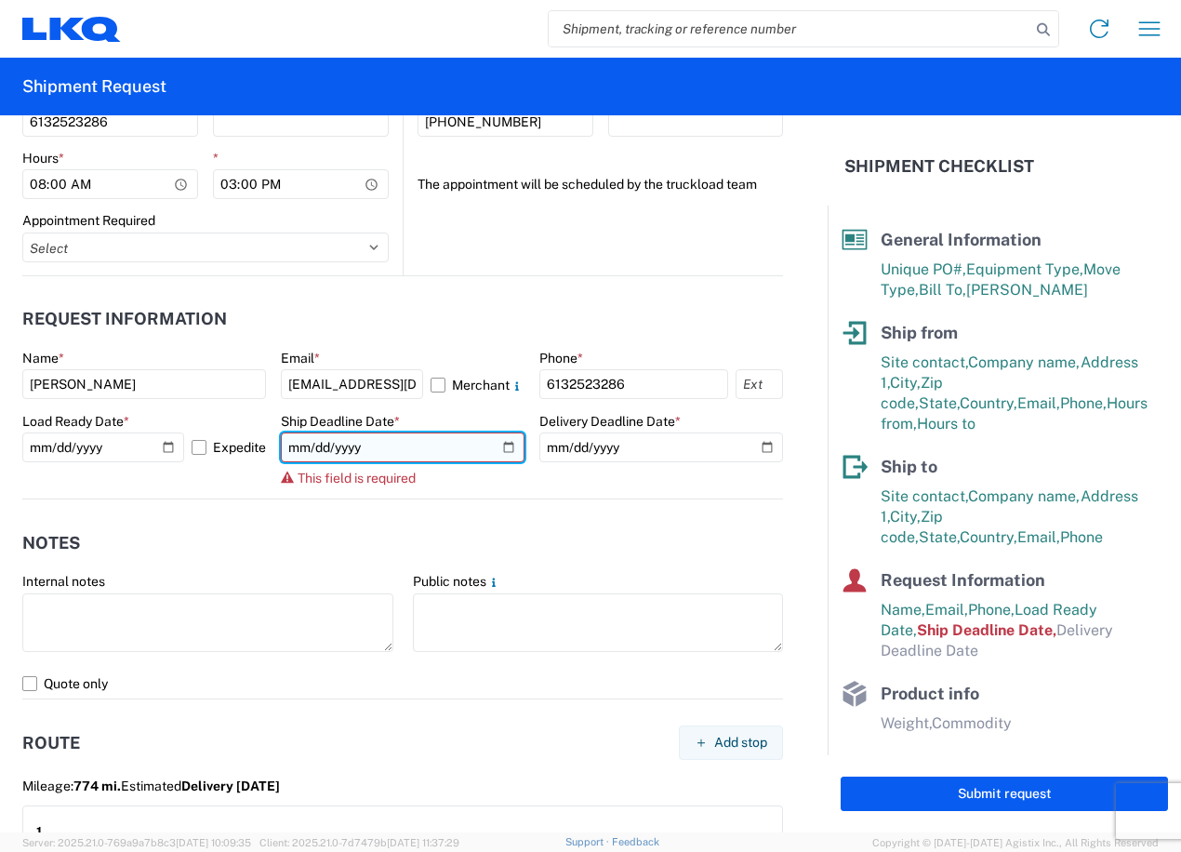
click at [502, 444] on input "date" at bounding box center [403, 447] width 244 height 30
type input "[DATE]"
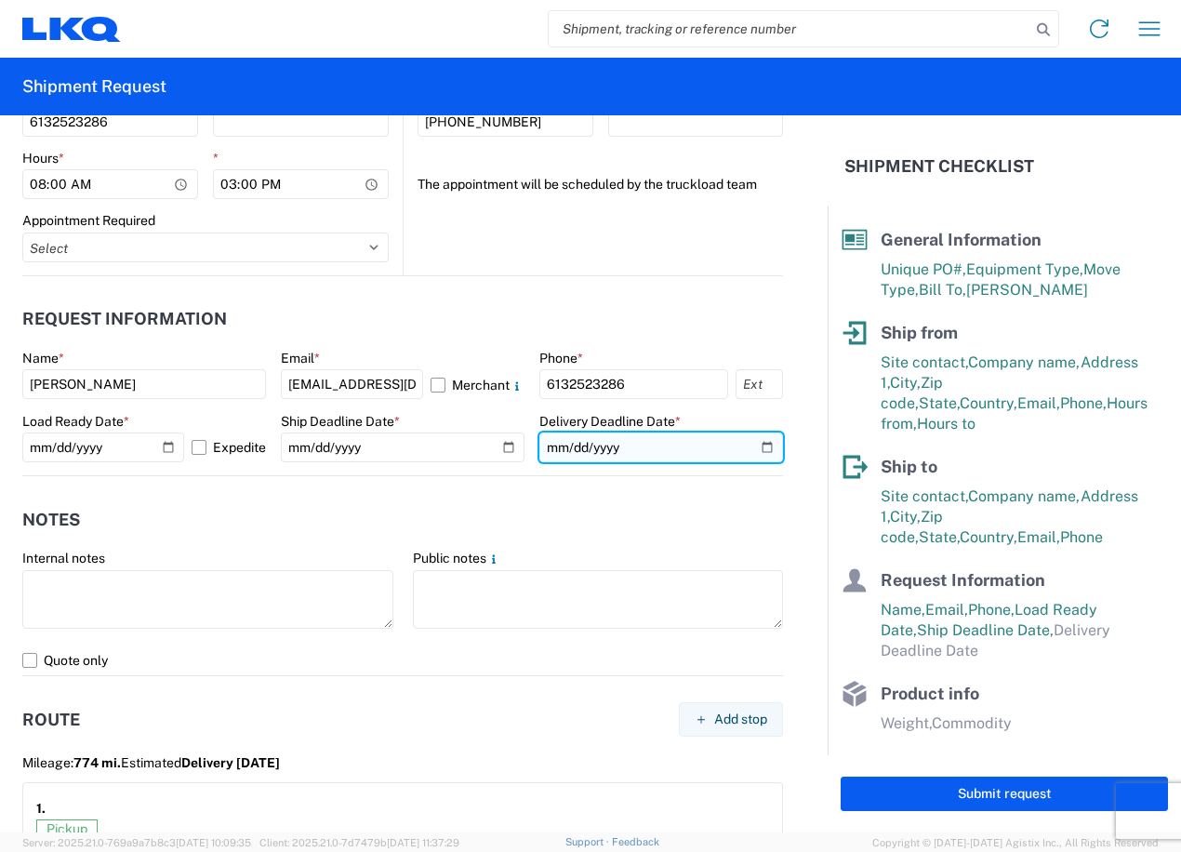
click at [754, 444] on input "date" at bounding box center [661, 447] width 244 height 30
type input "[DATE]"
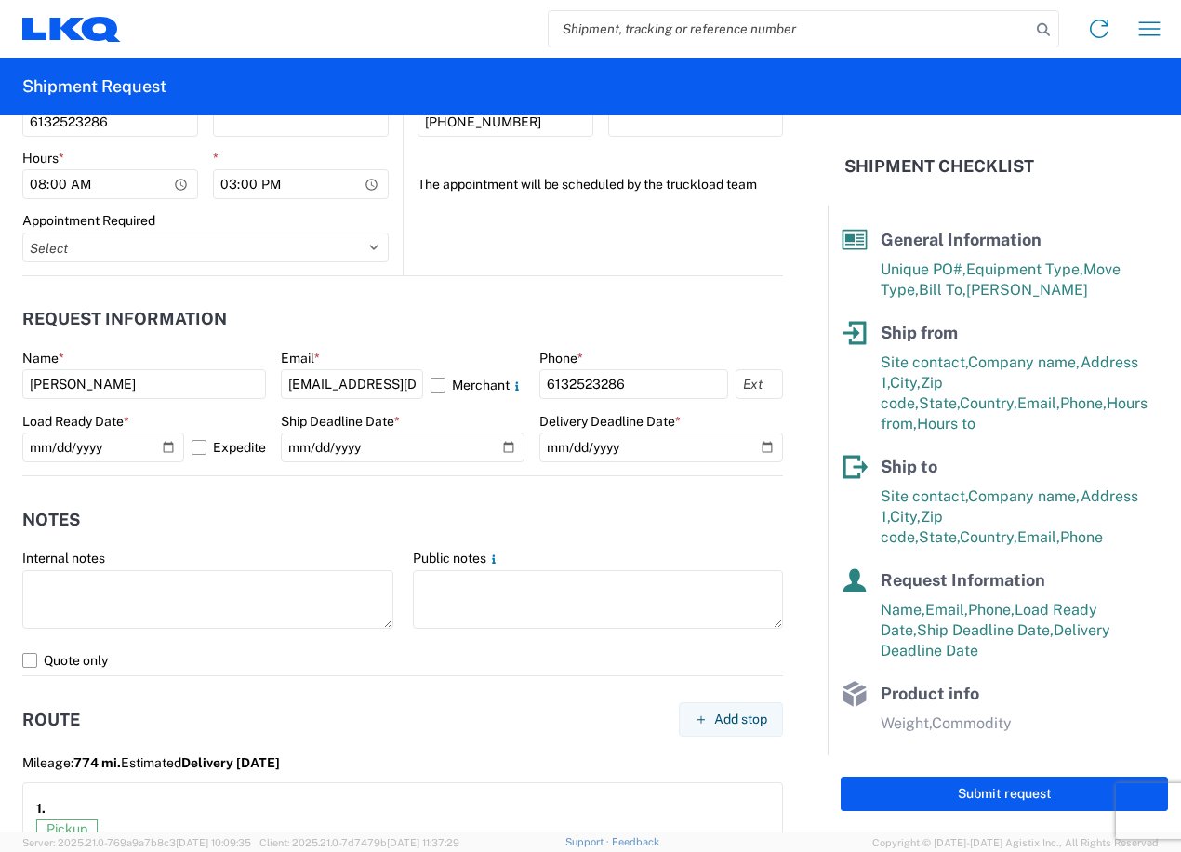
click at [342, 526] on header "Notes" at bounding box center [402, 520] width 761 height 42
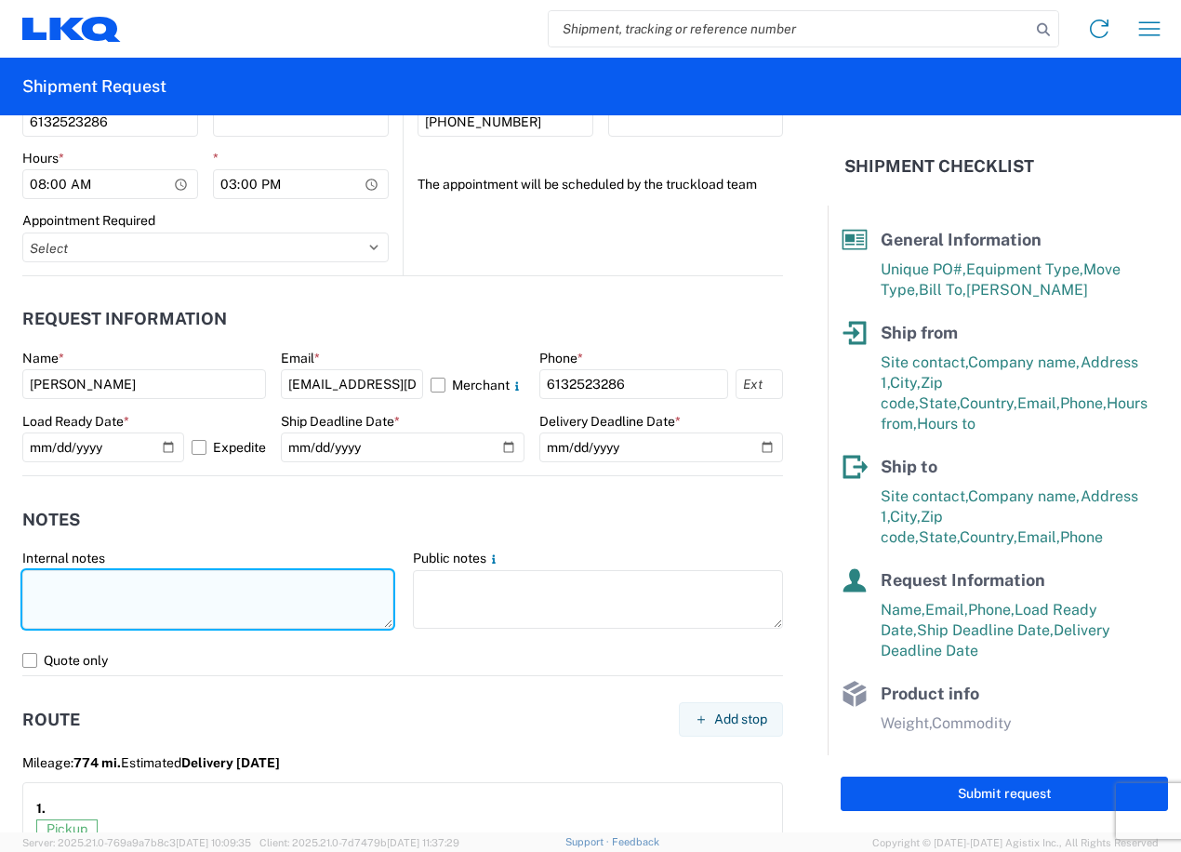
click at [260, 590] on textarea at bounding box center [207, 599] width 371 height 59
drag, startPoint x: 259, startPoint y: 622, endPoint x: -5, endPoint y: 523, distance: 281.4
click at [0, 523] on html "Home Shipment request Shipment tracking Shipment Request General Information Te…" at bounding box center [590, 426] width 1181 height 852
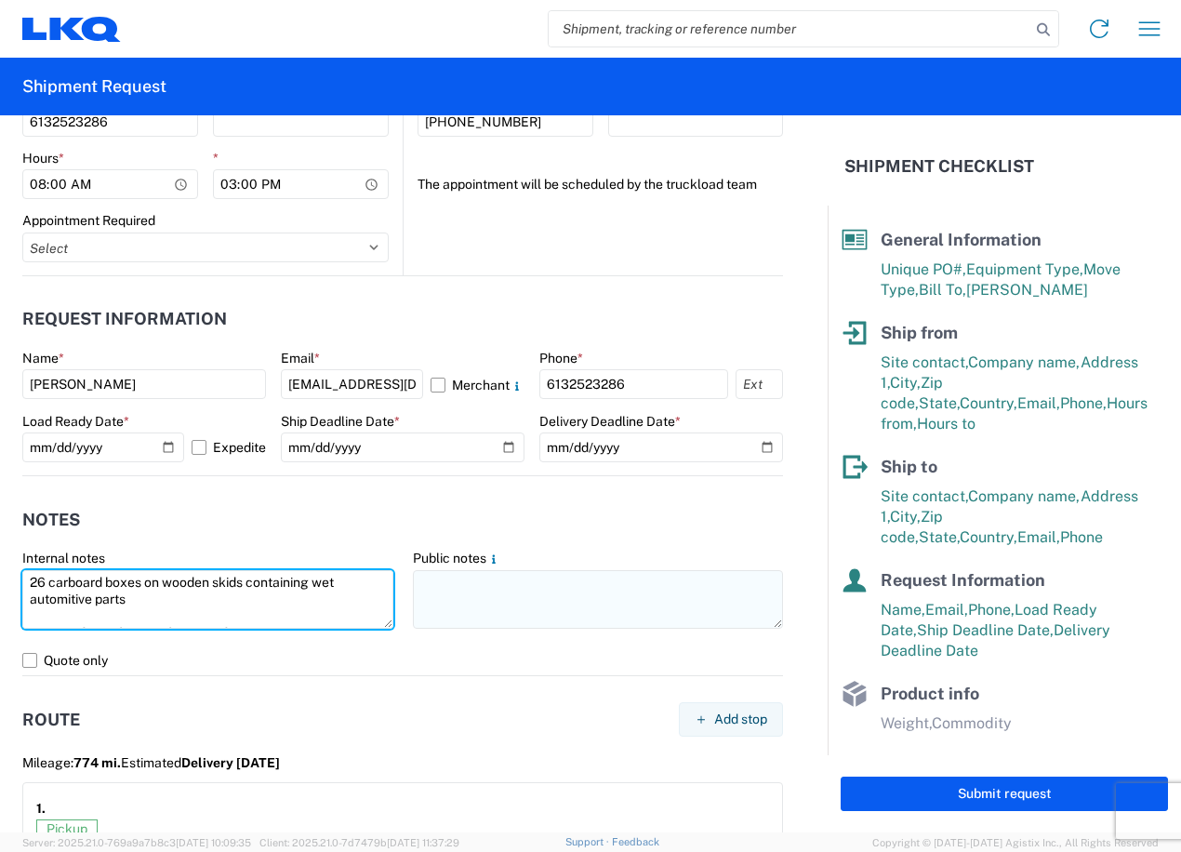
type textarea "26 carboard boxes on wooden skids containing wet automitive parts ***PLEASE PRO…"
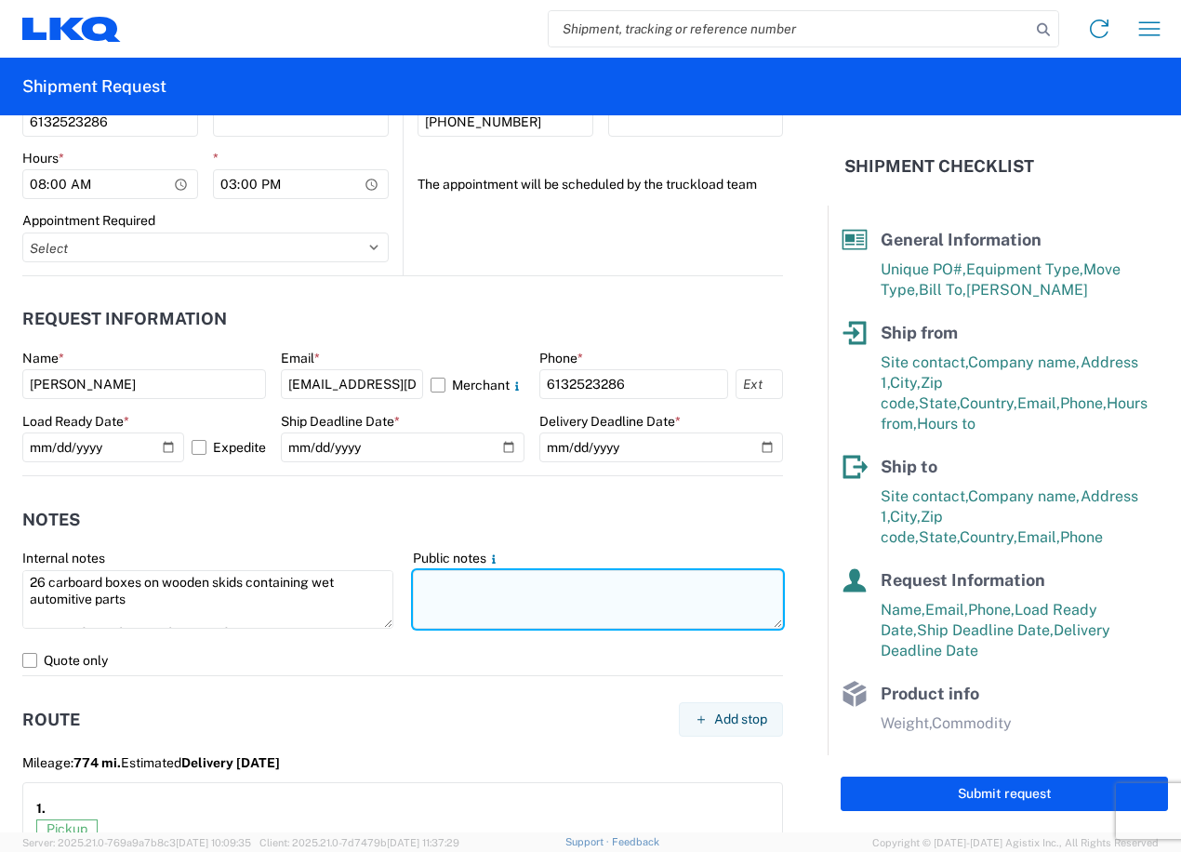
click at [511, 608] on textarea at bounding box center [598, 599] width 371 height 59
paste textarea "26 carboard boxes on wooden skids containing wet automitive parts ***PLEASE PRO…"
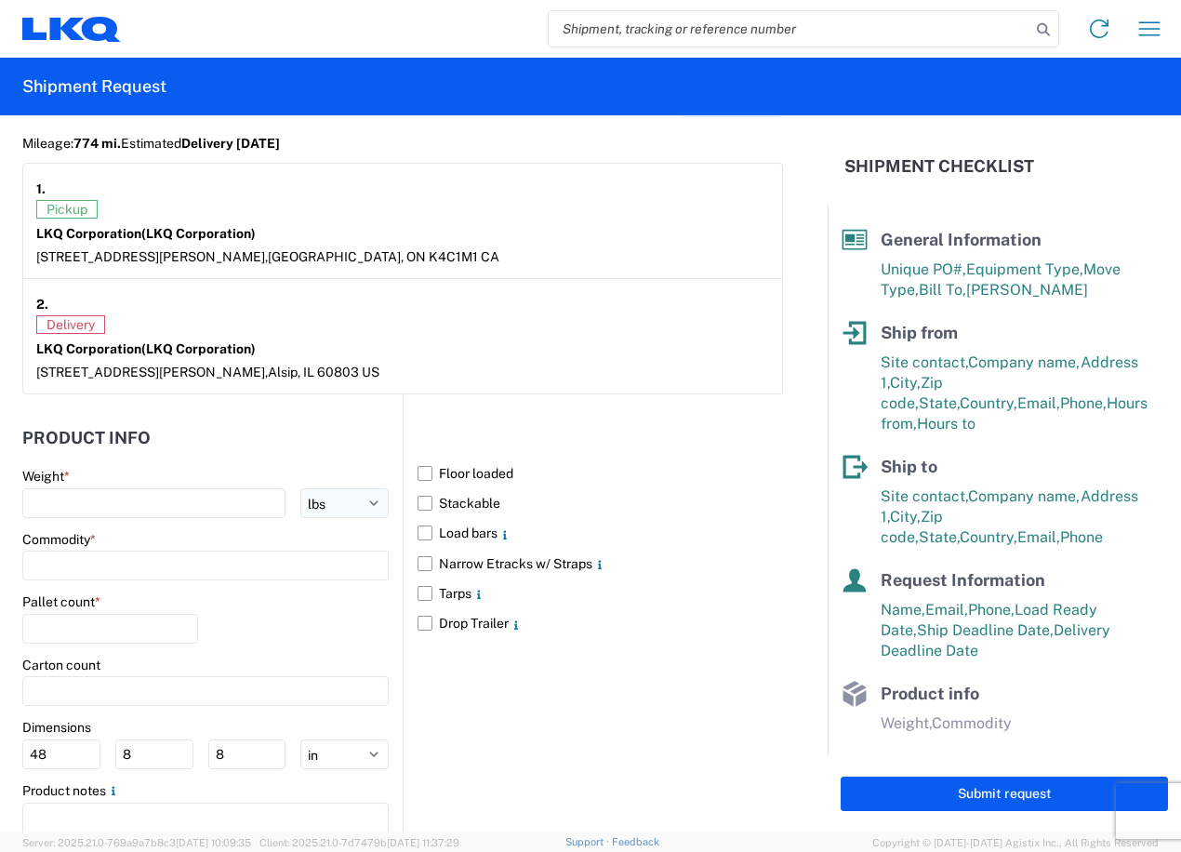
scroll to position [1625, 0]
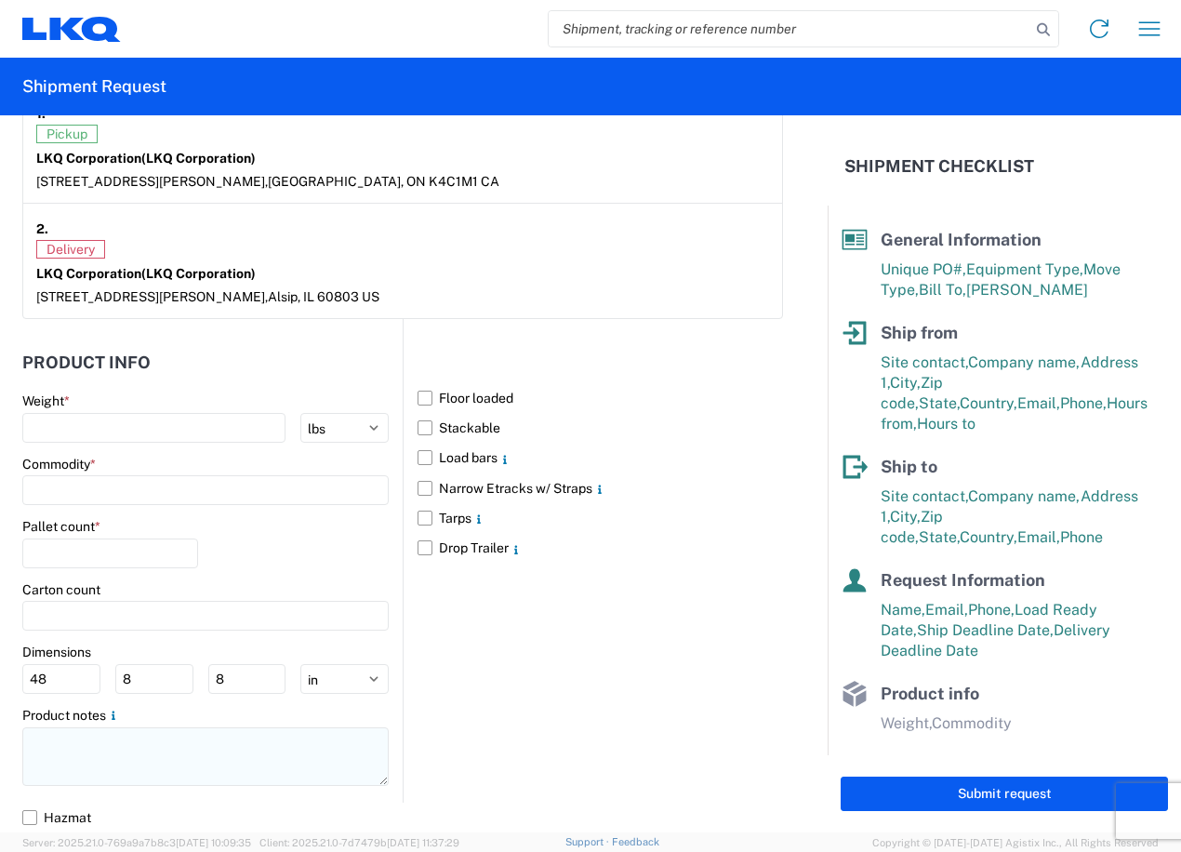
type textarea "26 carboard boxes on wooden skids containing wet automitive parts ***PLEASE PRO…"
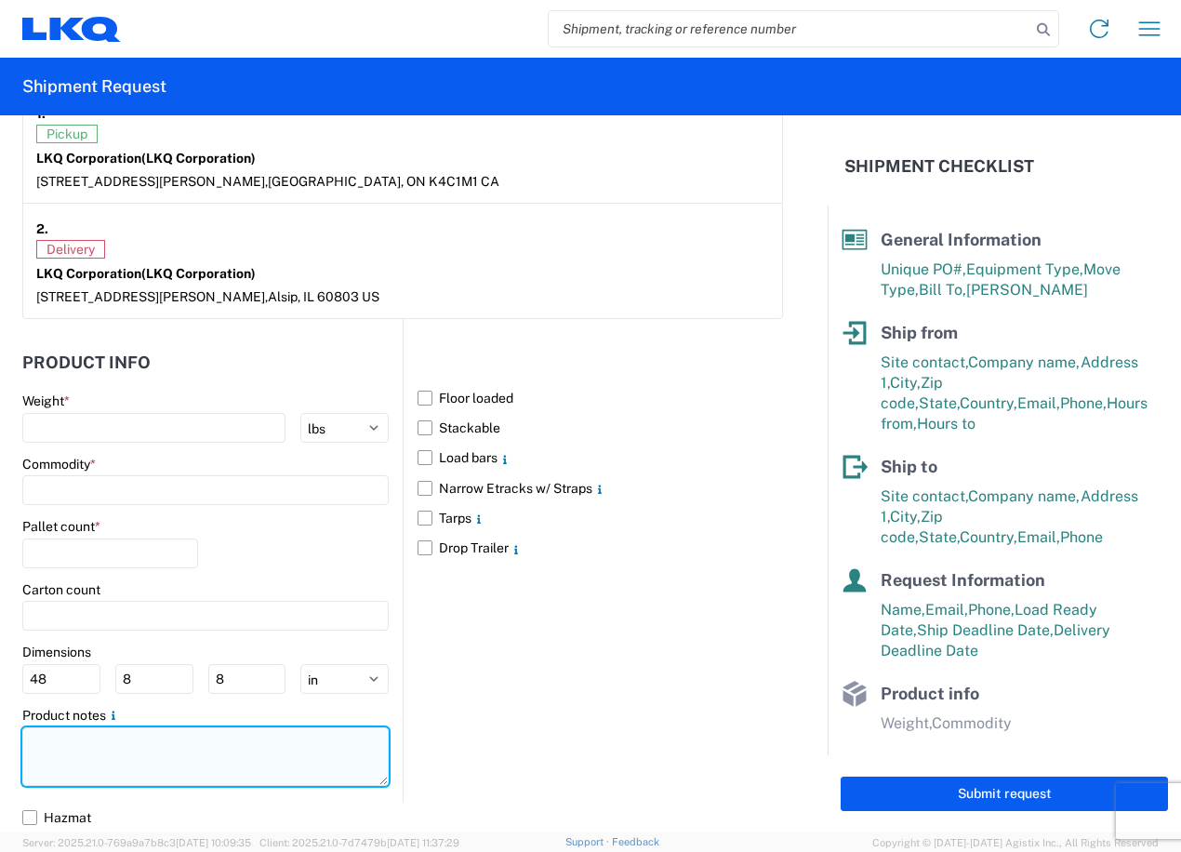
click at [178, 764] on textarea at bounding box center [205, 756] width 366 height 59
paste textarea "26 carboard boxes on wooden skids containing wet automitive parts ***PLEASE PRO…"
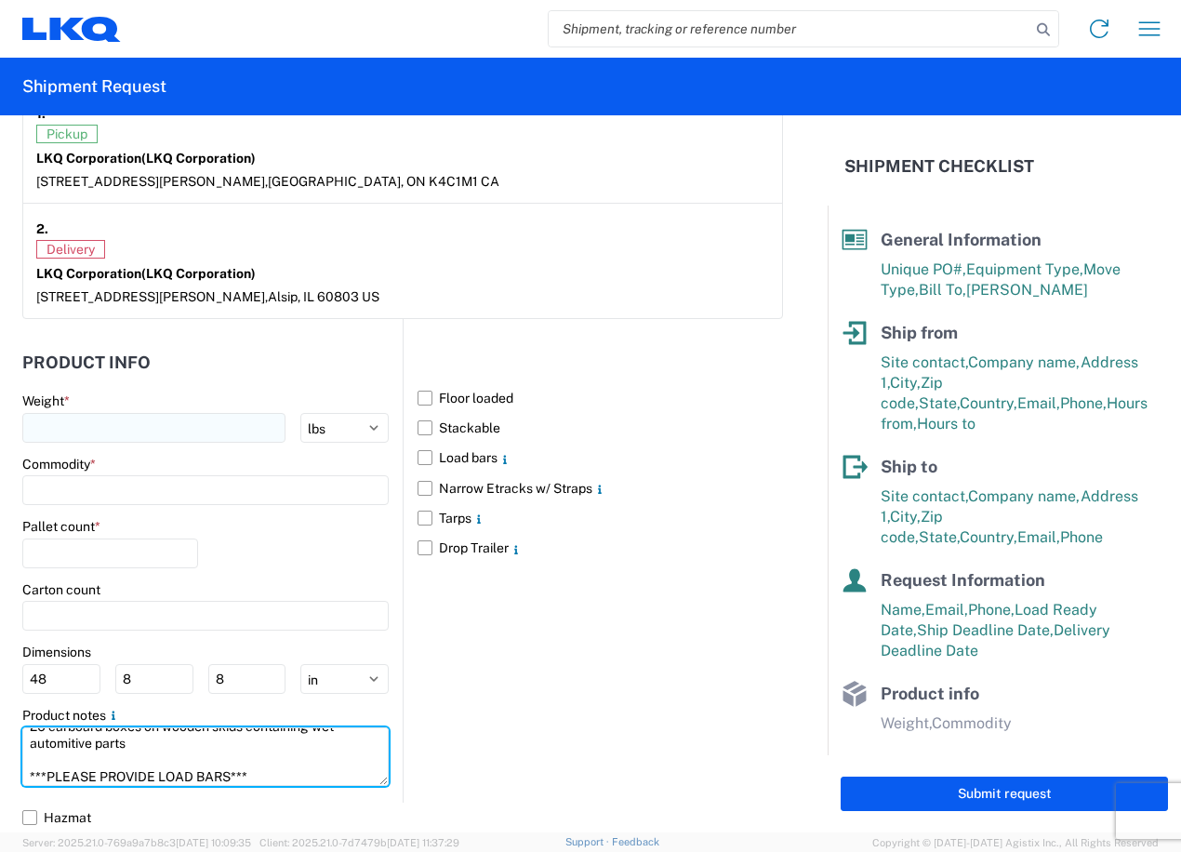
type textarea "26 carboard boxes on wooden skids containing wet automitive parts ***PLEASE PRO…"
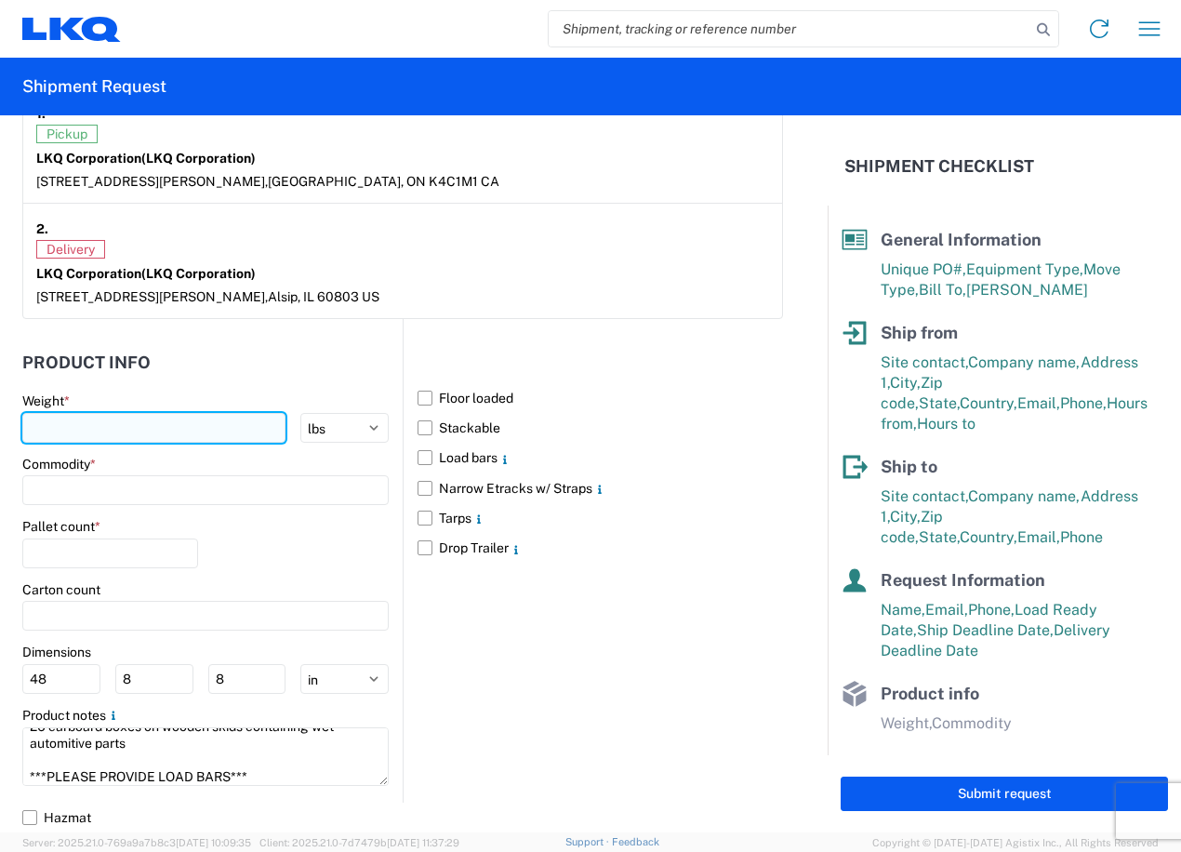
click at [133, 436] on input "number" at bounding box center [153, 428] width 263 height 30
type input "26433"
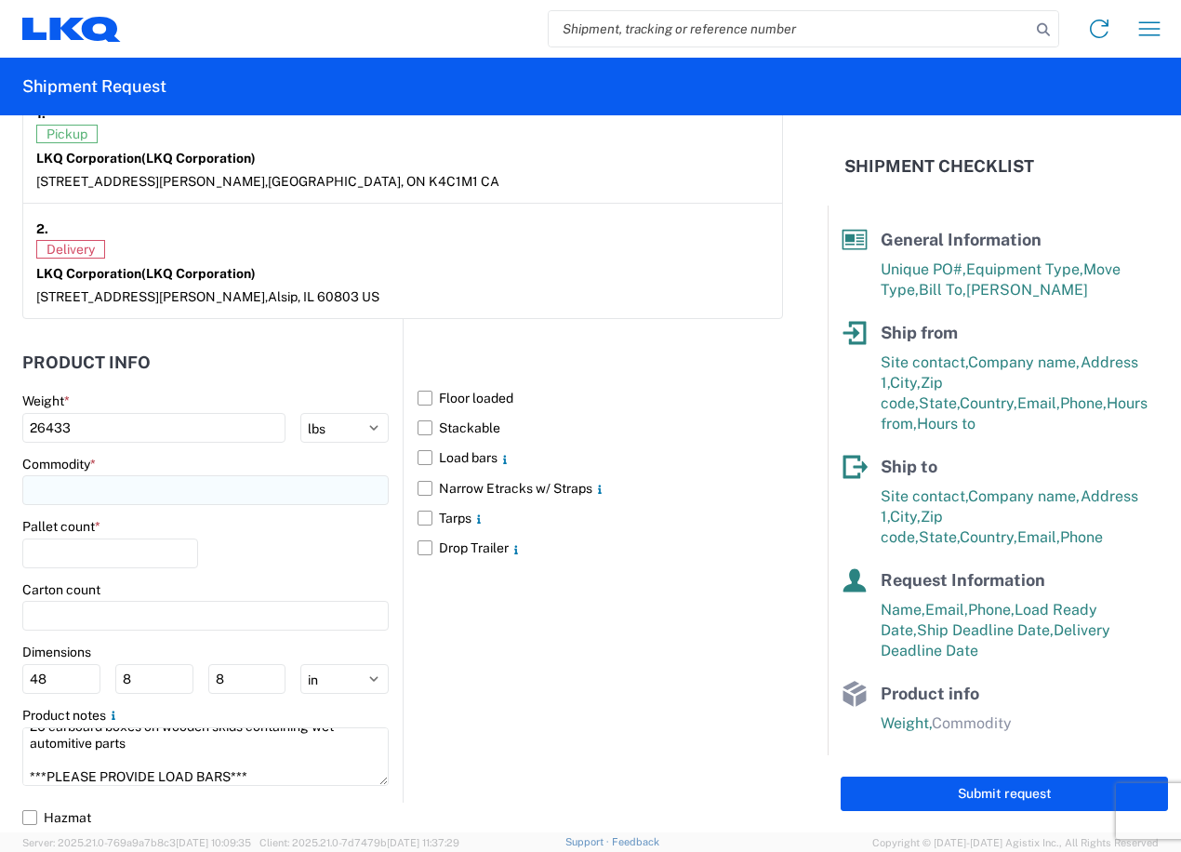
click at [135, 491] on input at bounding box center [205, 490] width 366 height 30
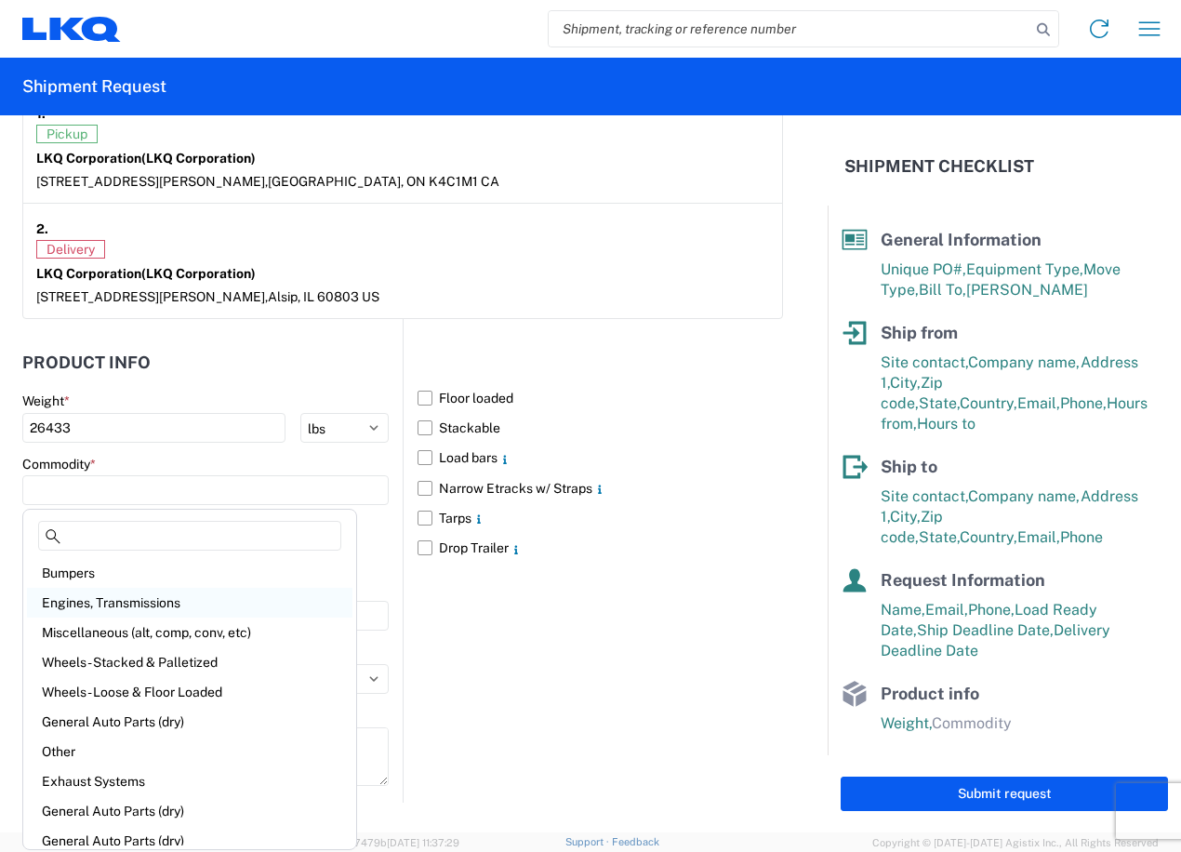
click at [72, 607] on div "Engines, Transmissions" at bounding box center [190, 603] width 326 height 30
type input "Engines, Transmissions"
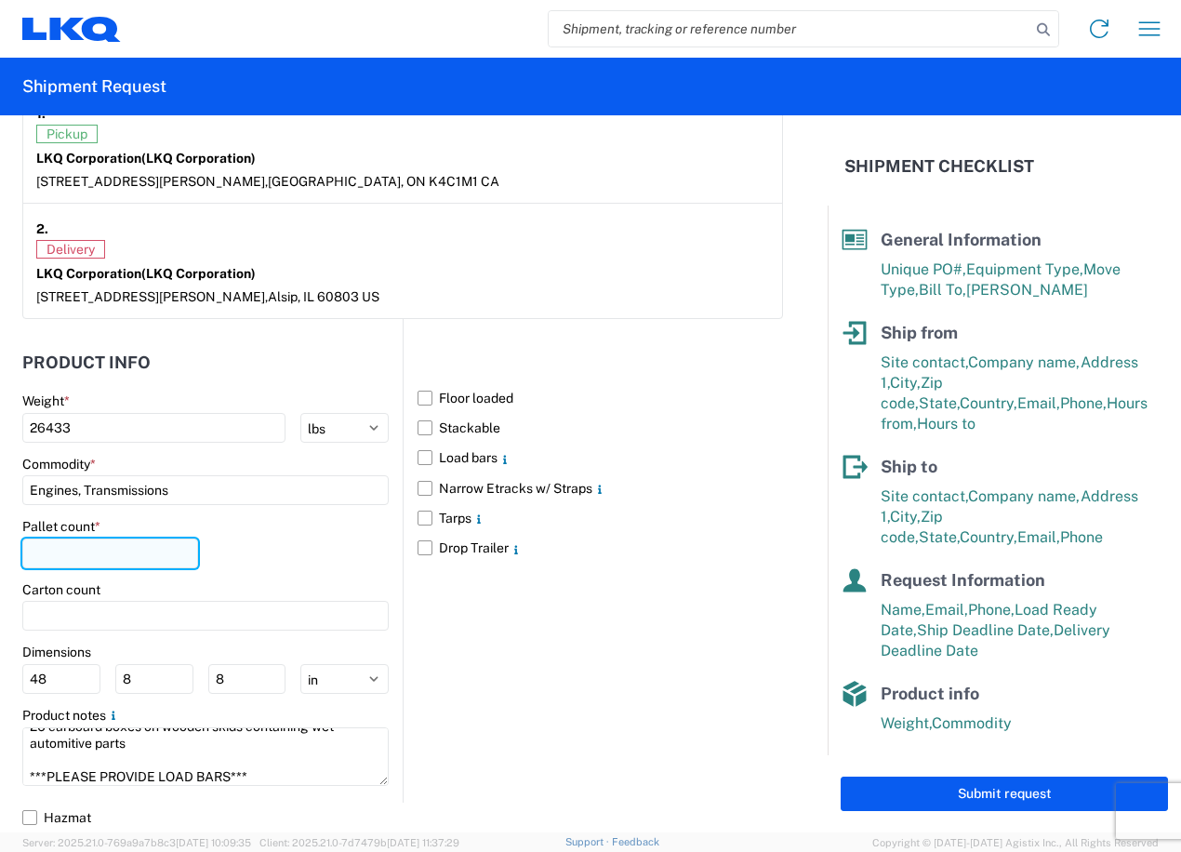
click at [97, 559] on input "number" at bounding box center [110, 553] width 176 height 30
type input "26"
click at [418, 459] on label "Load bars" at bounding box center [601, 458] width 366 height 30
click at [0, 0] on input "Load bars" at bounding box center [0, 0] width 0 height 0
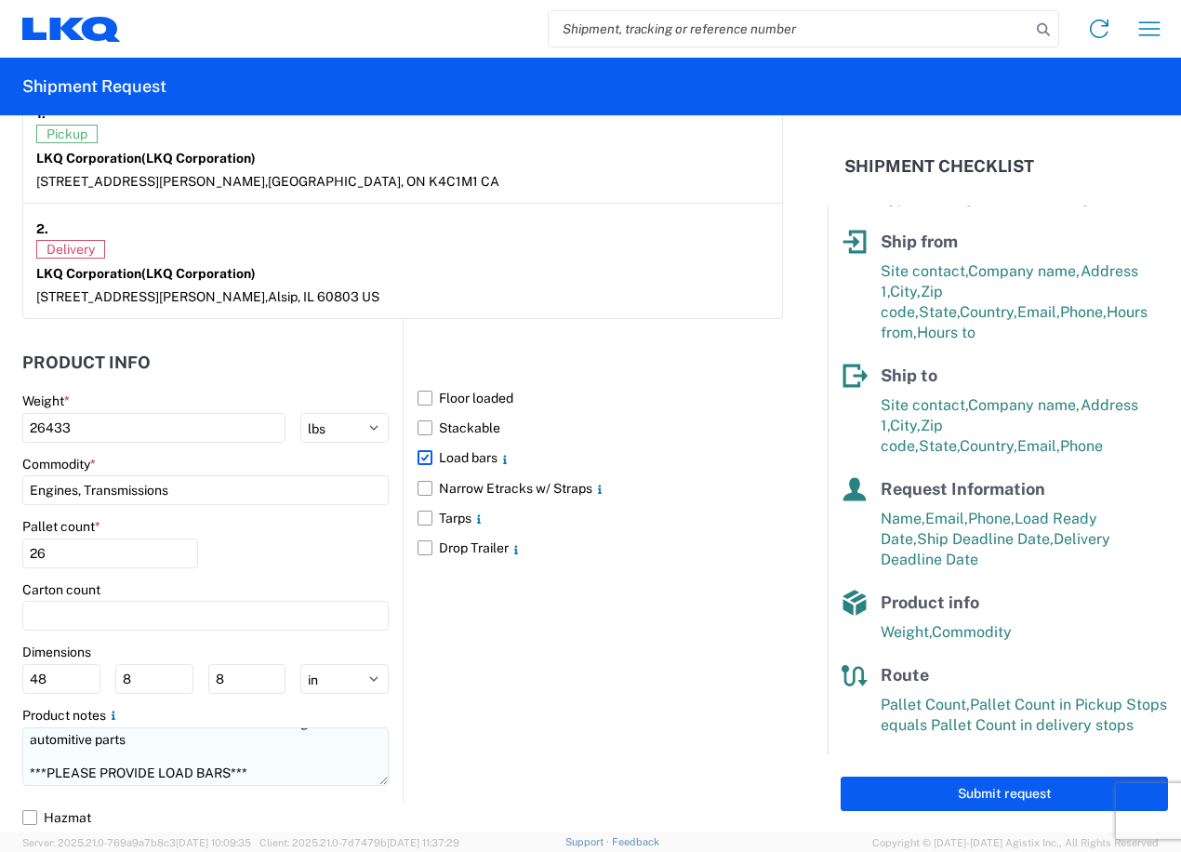
scroll to position [0, 0]
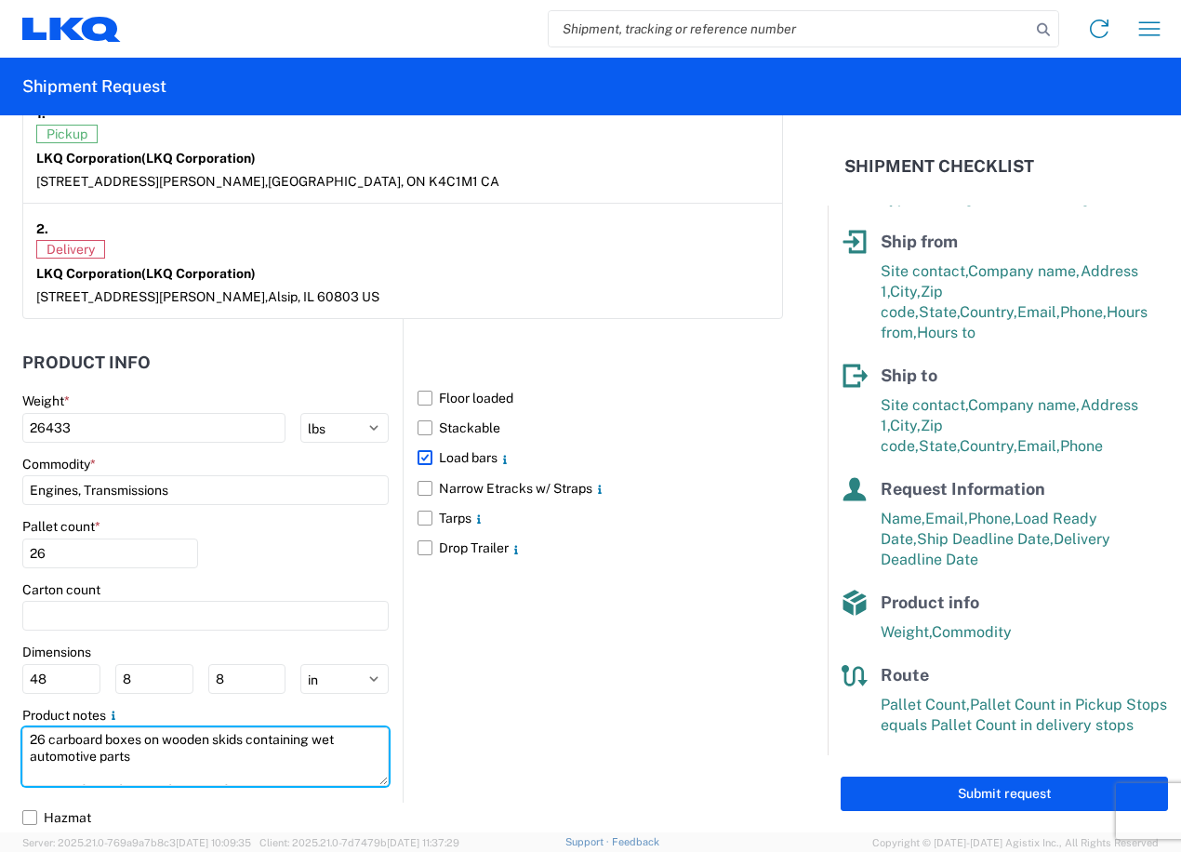
type textarea "26 carboard boxes on wooden skids containing wet automotive parts ***PLEASE PRO…"
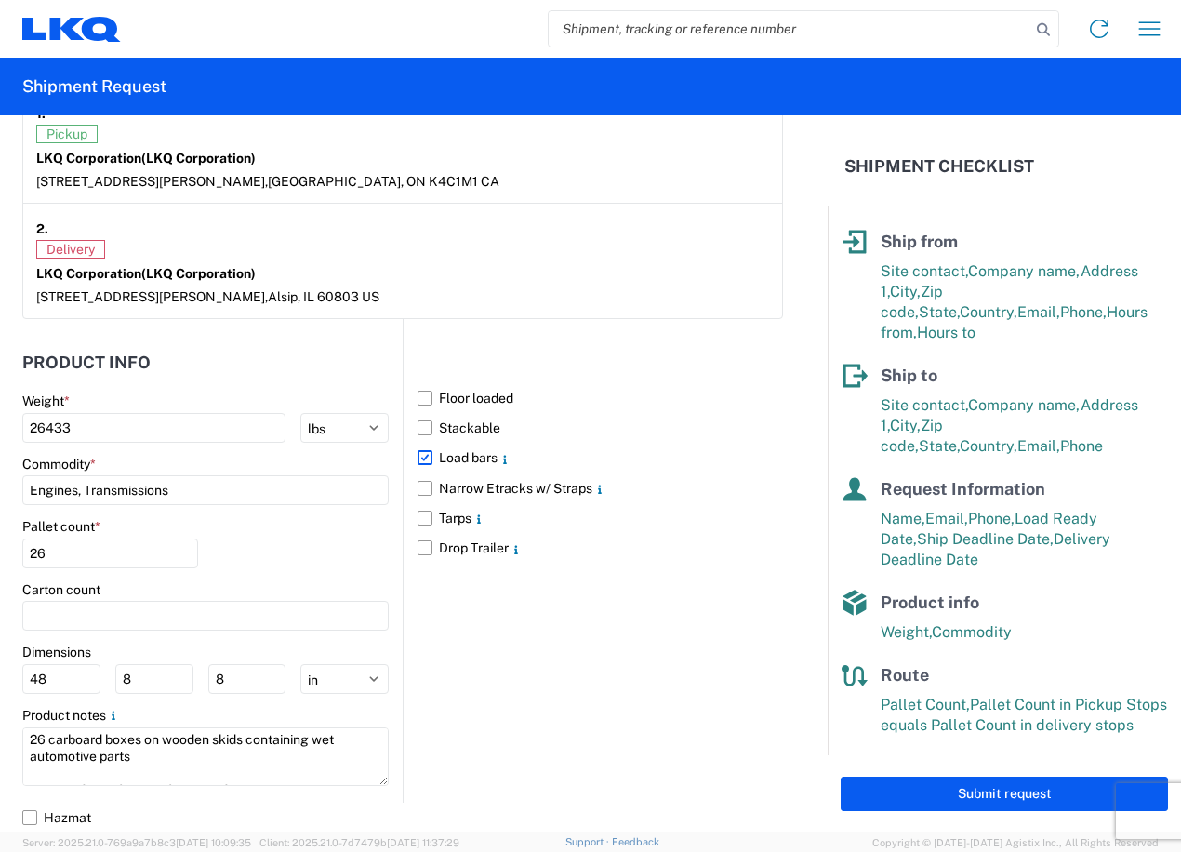
click at [547, 640] on div "Floor loaded Stackable Load bars Narrow Etracks w/ Straps Tarps Drop Trailer" at bounding box center [593, 560] width 380 height 483
click at [939, 792] on button "Submit request" at bounding box center [1004, 794] width 327 height 34
